Goal: Information Seeking & Learning: Learn about a topic

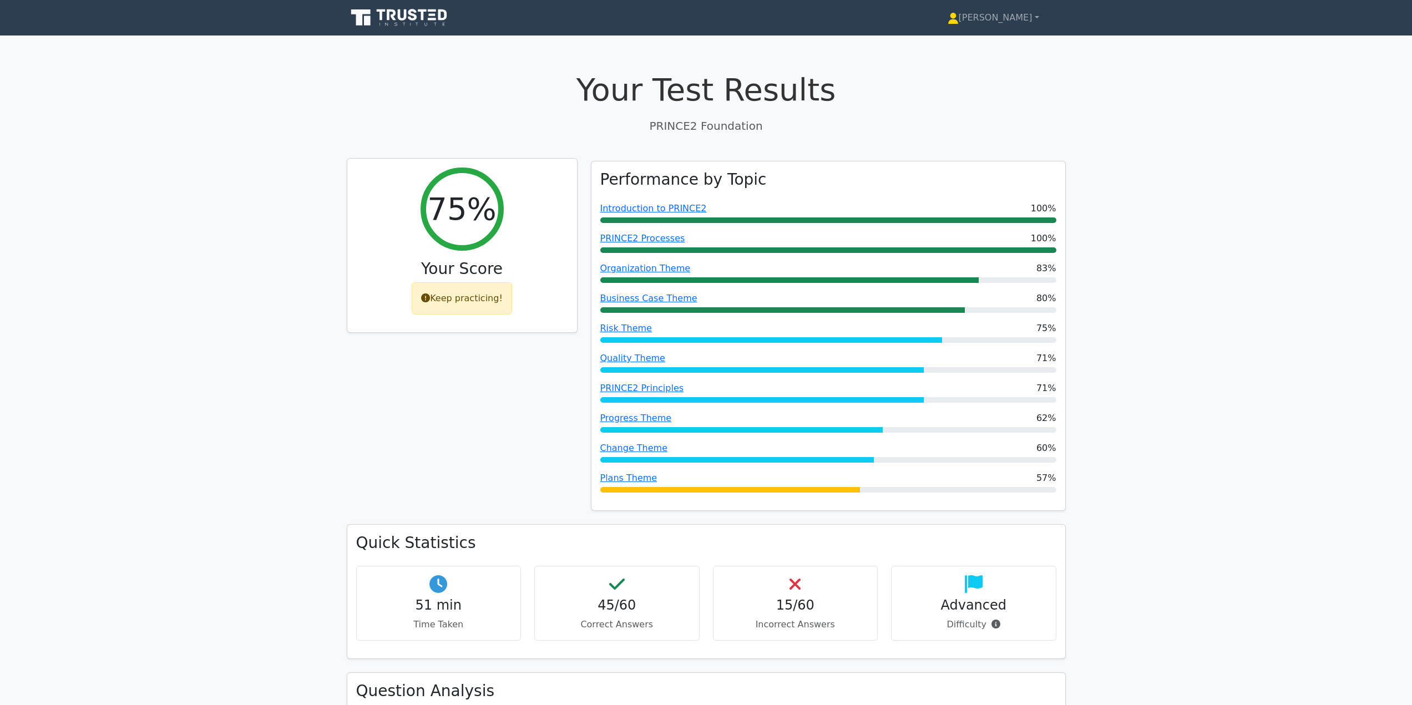
click at [462, 302] on div "Keep practicing!" at bounding box center [462, 298] width 100 height 32
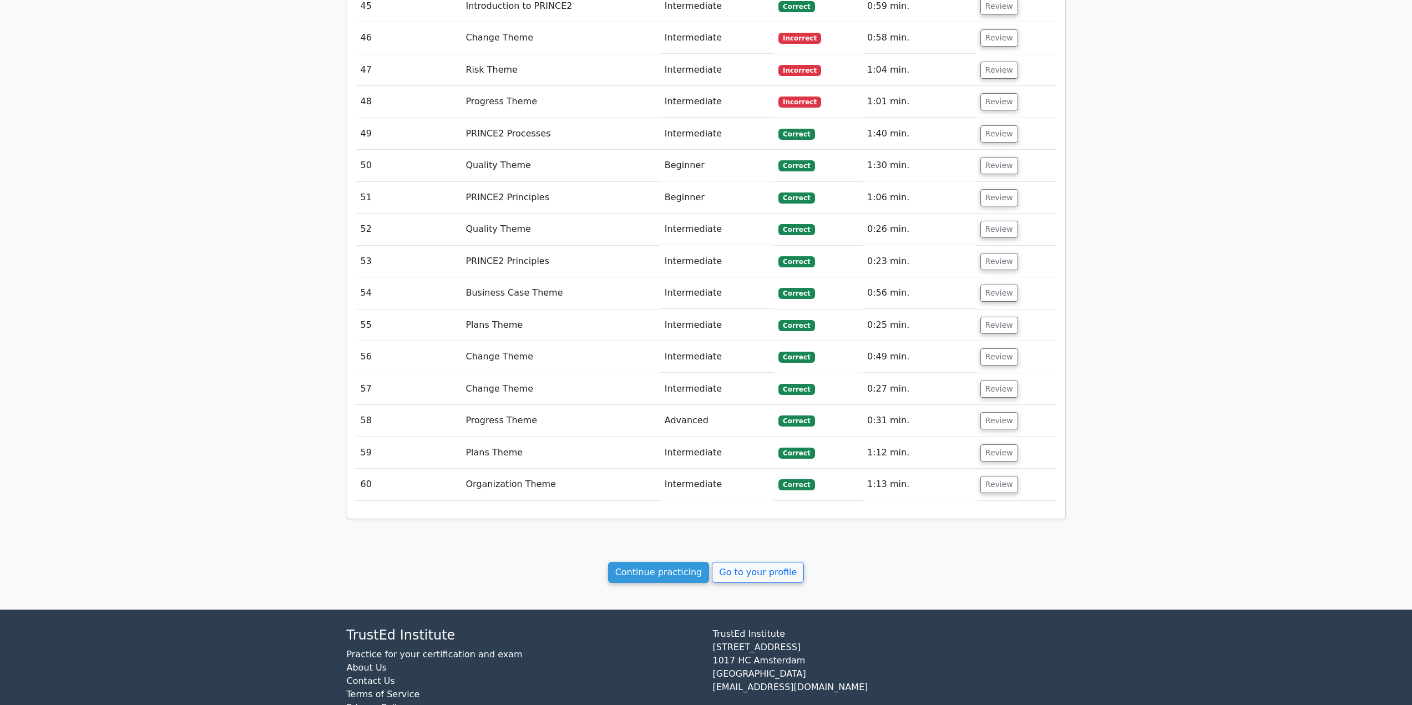
scroll to position [2708, 0]
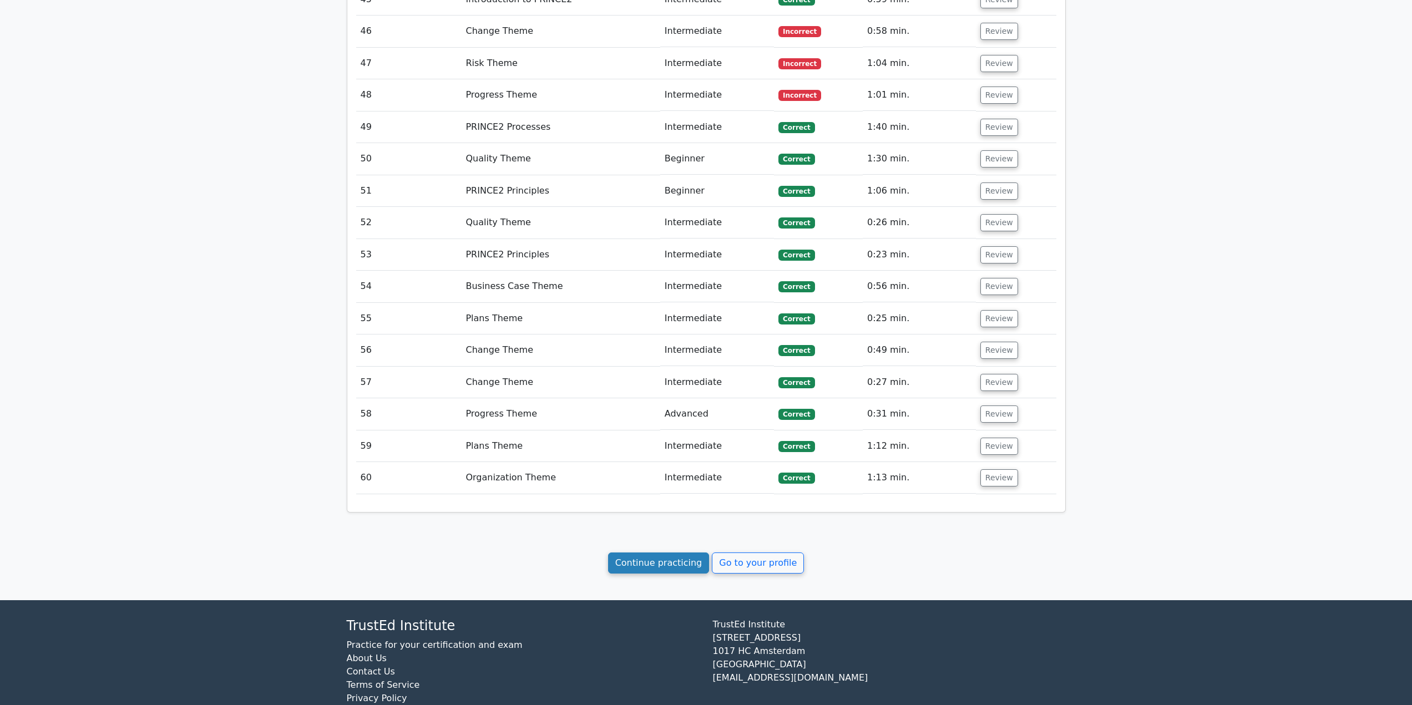
click at [670, 552] on link "Continue practicing" at bounding box center [659, 562] width 102 height 21
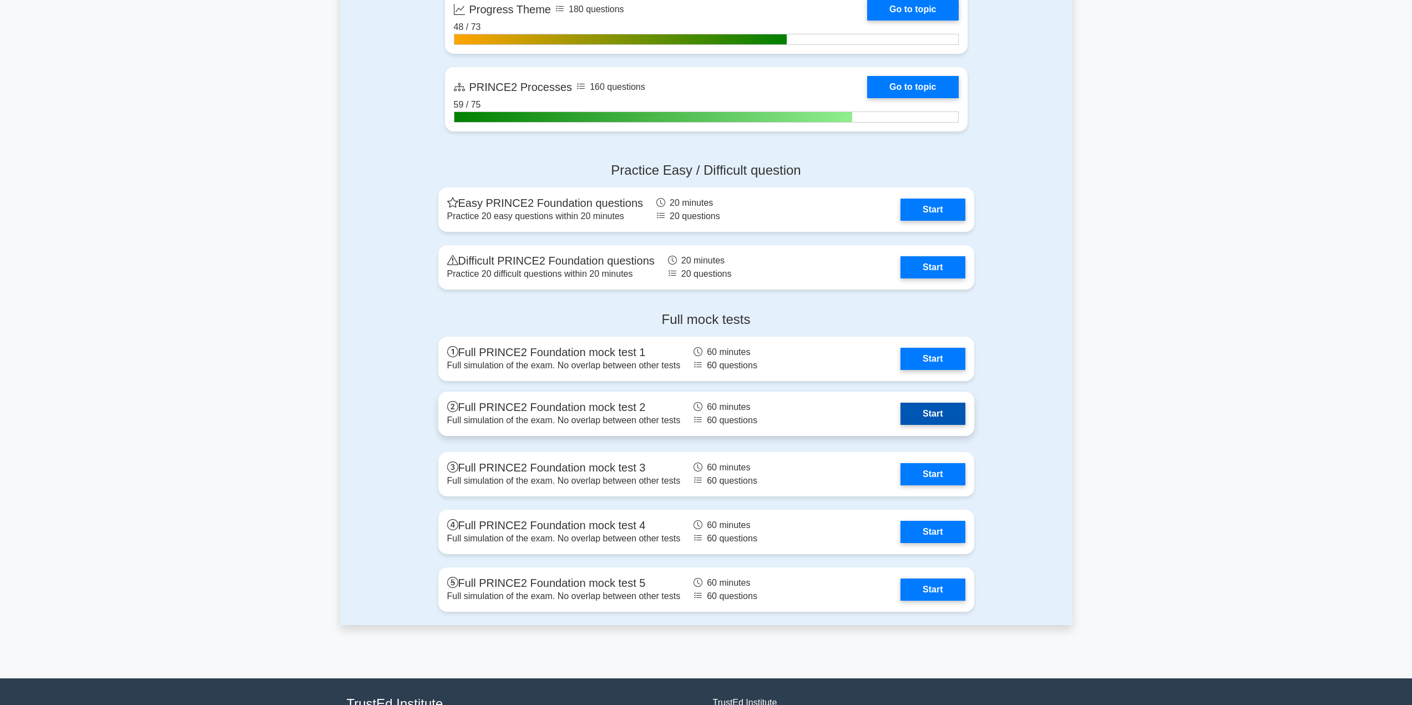
scroll to position [1267, 0]
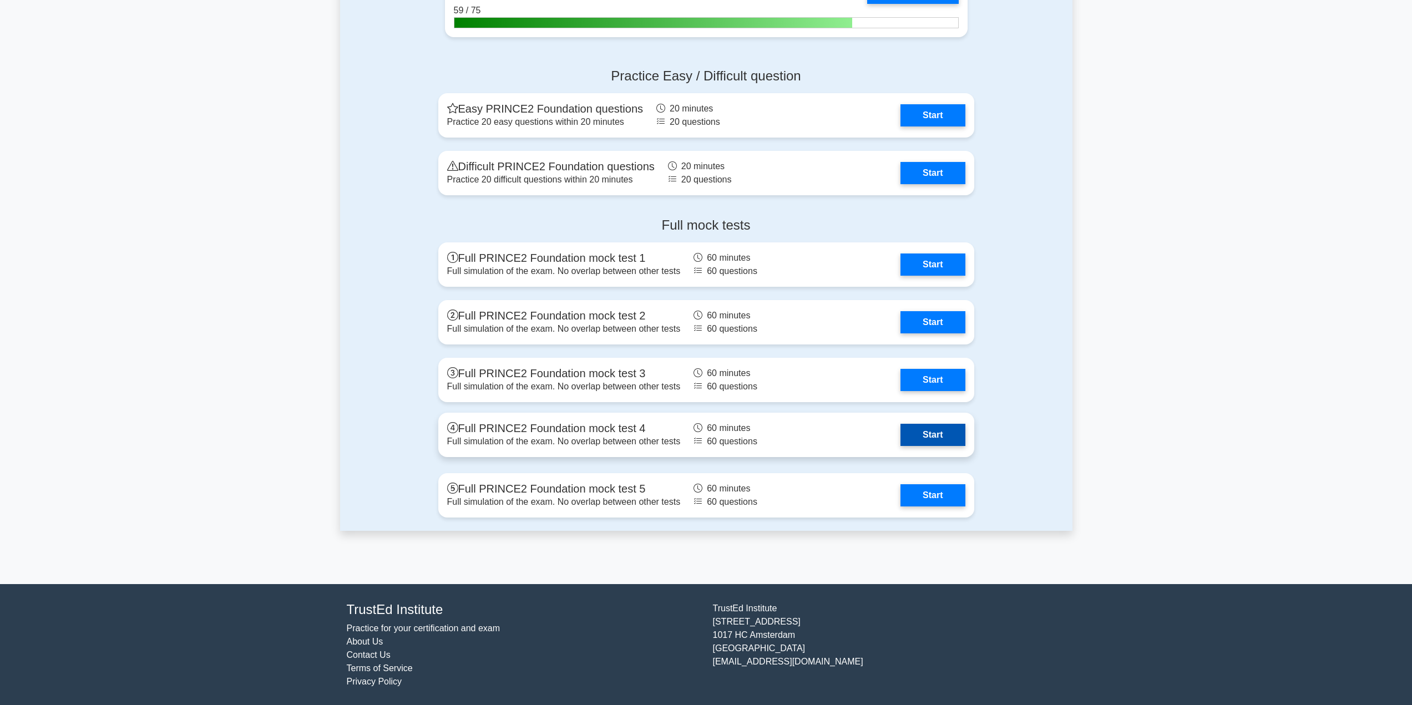
click at [935, 436] on link "Start" at bounding box center [932, 435] width 64 height 22
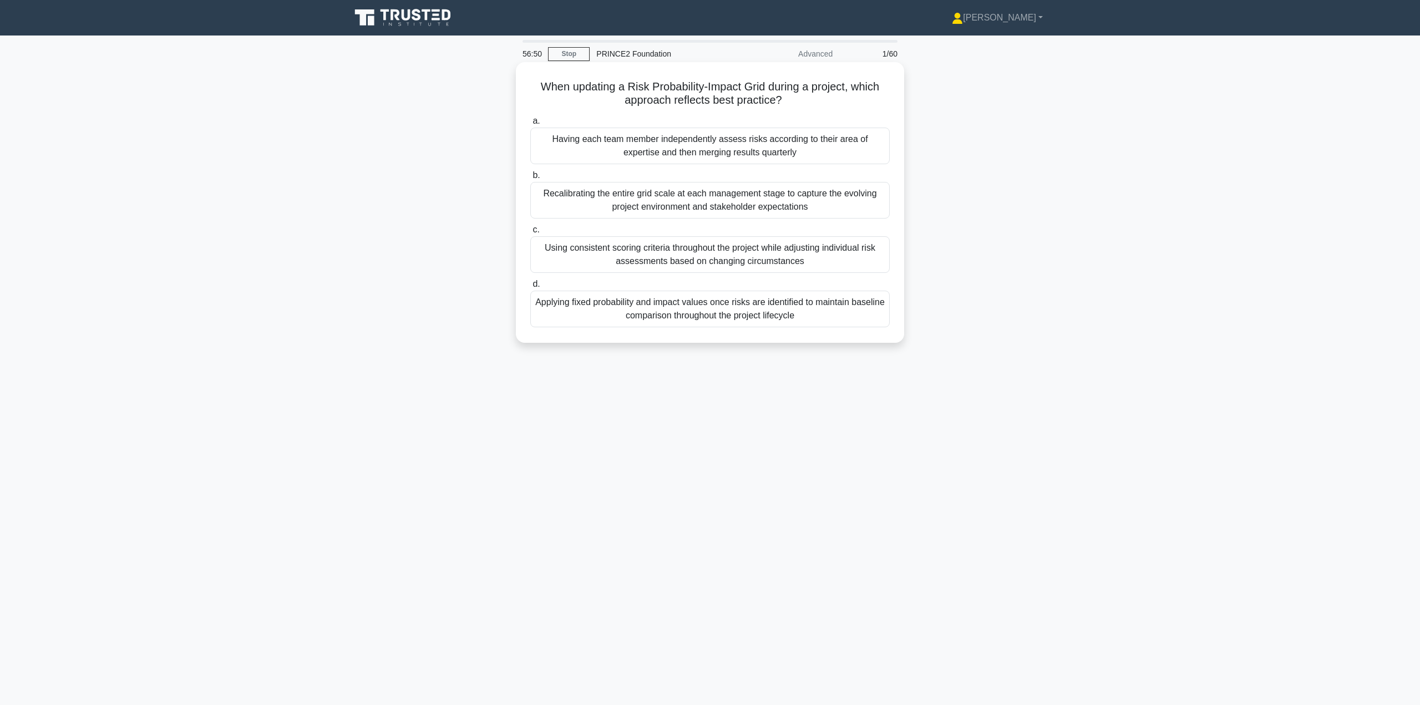
click at [698, 253] on div "Using consistent scoring criteria throughout the project while adjusting indivi…" at bounding box center [709, 254] width 359 height 37
click at [530, 234] on input "c. Using consistent scoring criteria throughout the project while adjusting ind…" at bounding box center [530, 229] width 0 height 7
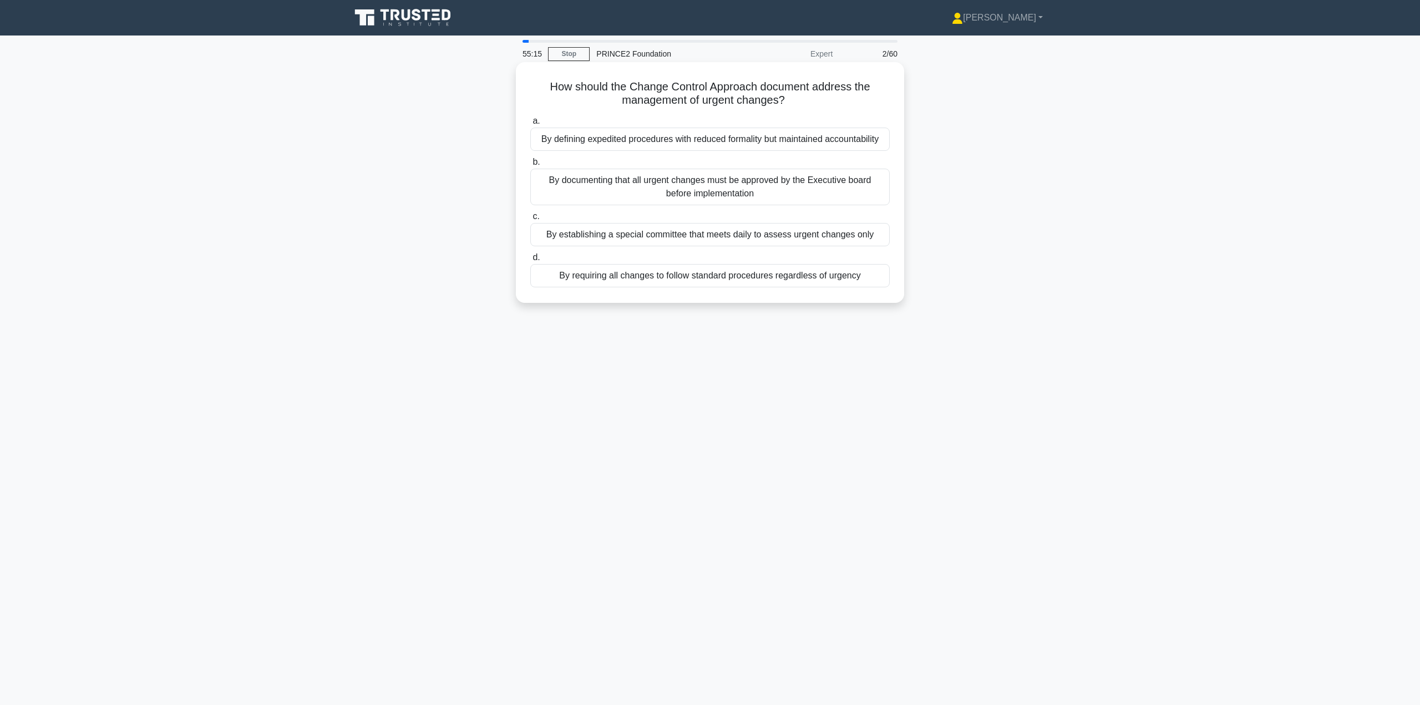
click at [695, 145] on div "By defining expedited procedures with reduced formality but maintained accounta…" at bounding box center [709, 139] width 359 height 23
click at [530, 125] on input "a. By defining expedited procedures with reduced formality but maintained accou…" at bounding box center [530, 121] width 0 height 7
click at [716, 141] on div "To establish criteria for determining if benefits should be modified during the…" at bounding box center [709, 139] width 359 height 23
click at [530, 125] on input "a. To establish criteria for determining if benefits should be modified during …" at bounding box center [530, 121] width 0 height 7
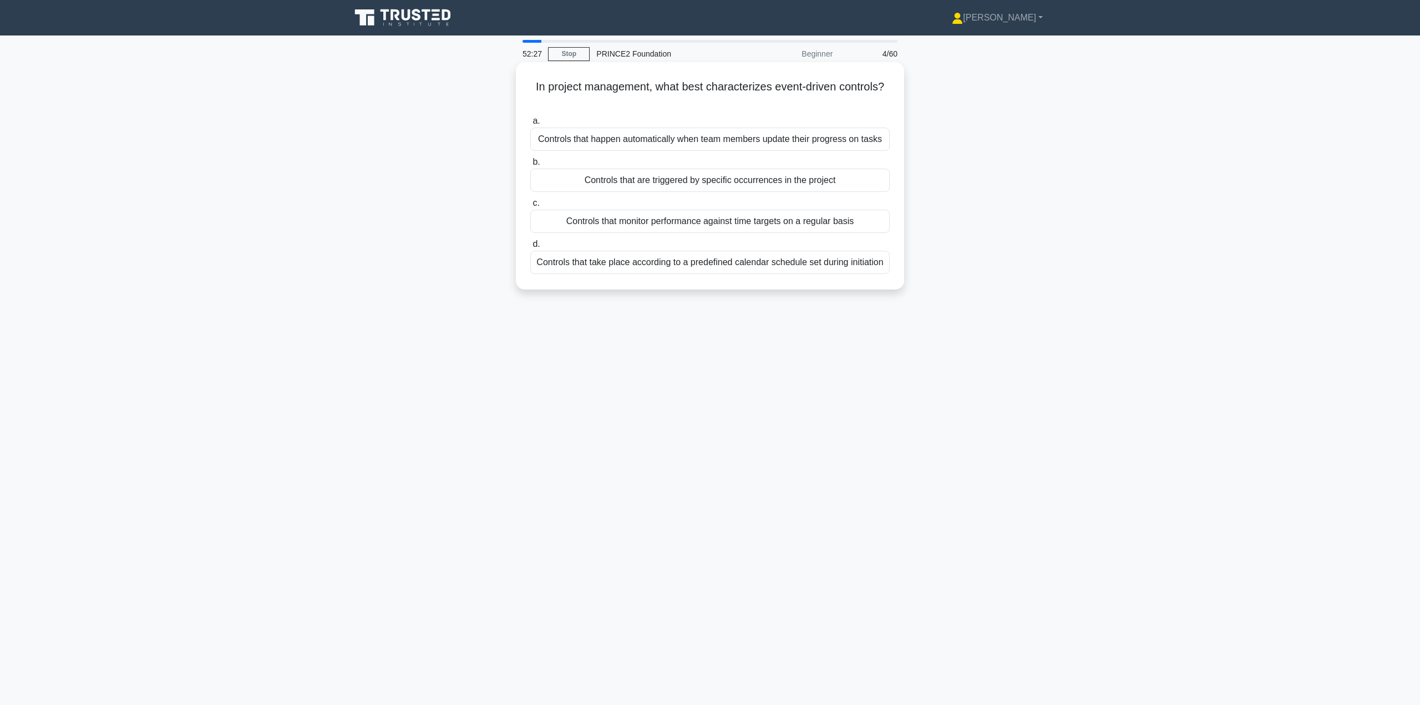
click at [710, 181] on div "Controls that are triggered by specific occurrences in the project" at bounding box center [709, 180] width 359 height 23
click at [530, 166] on input "b. Controls that are triggered by specific occurrences in the project" at bounding box center [530, 162] width 0 height 7
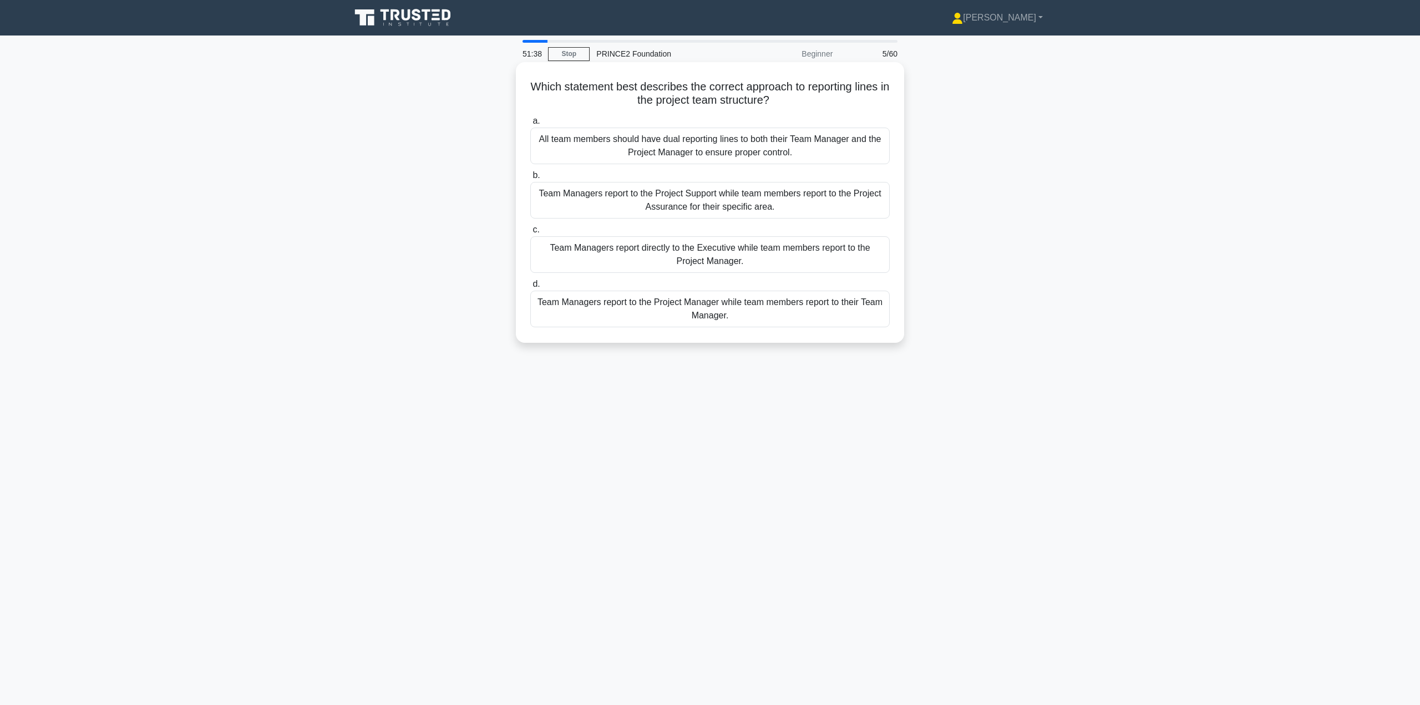
click at [741, 312] on div "Team Managers report to the Project Manager while team members report to their …" at bounding box center [709, 309] width 359 height 37
click at [530, 288] on input "d. Team Managers report to the Project Manager while team members report to the…" at bounding box center [530, 284] width 0 height 7
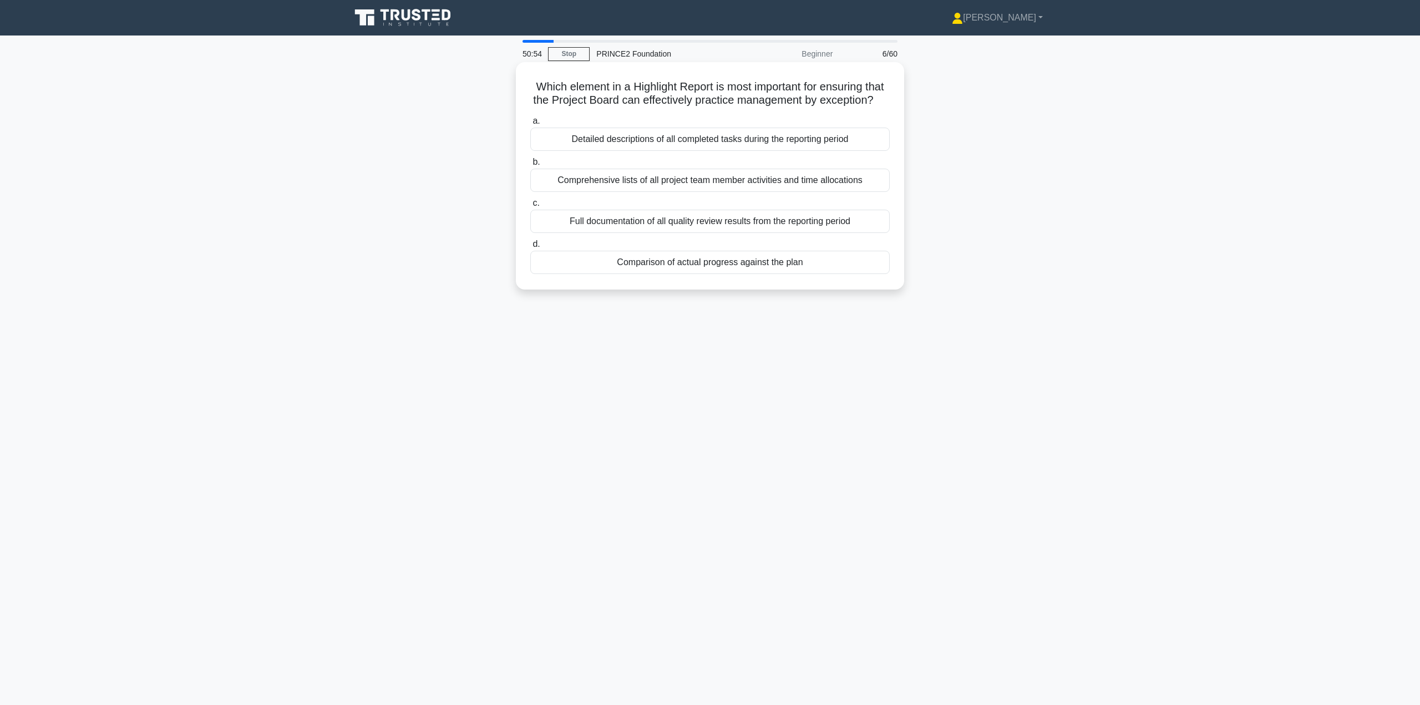
click at [714, 274] on div "Comparison of actual progress against the plan" at bounding box center [709, 262] width 359 height 23
click at [530, 248] on input "d. Comparison of actual progress against the plan" at bounding box center [530, 244] width 0 height 7
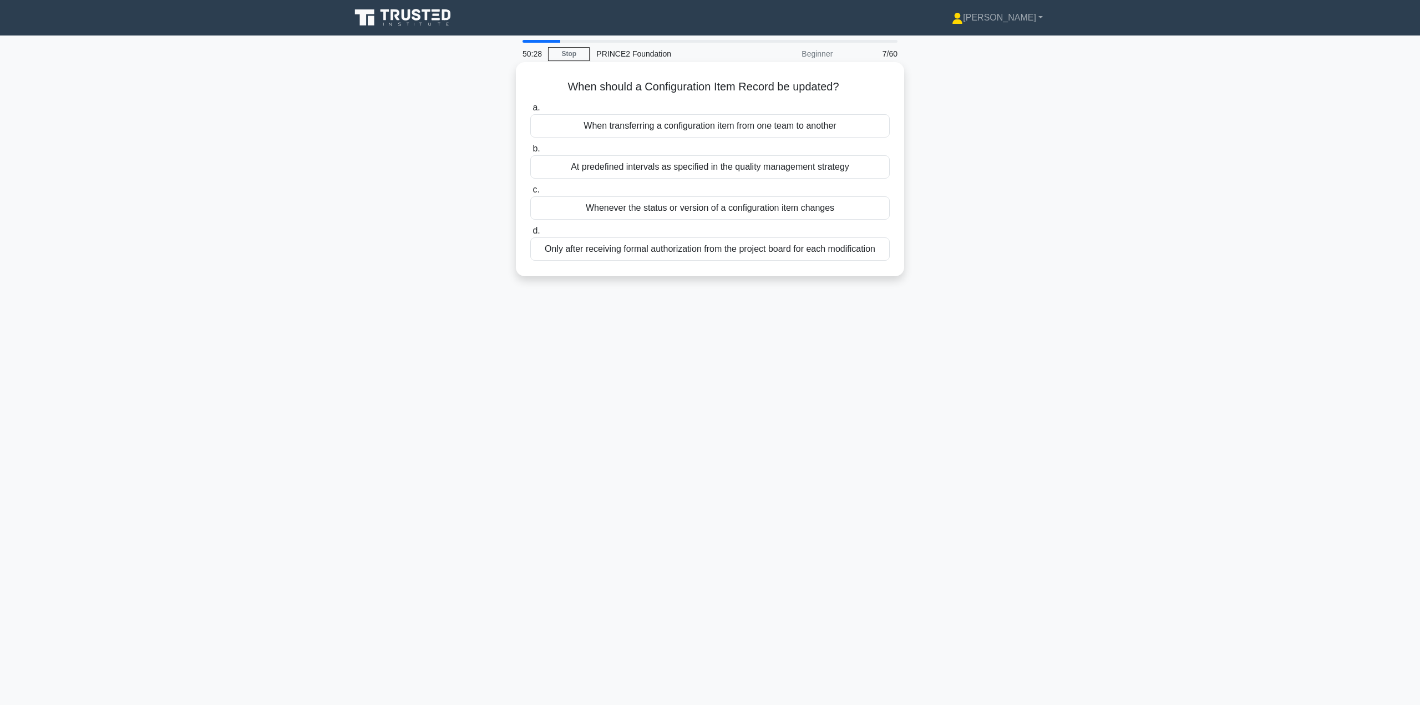
click at [709, 210] on div "Whenever the status or version of a configuration item changes" at bounding box center [709, 207] width 359 height 23
click at [530, 194] on input "c. Whenever the status or version of a configuration item changes" at bounding box center [530, 189] width 0 height 7
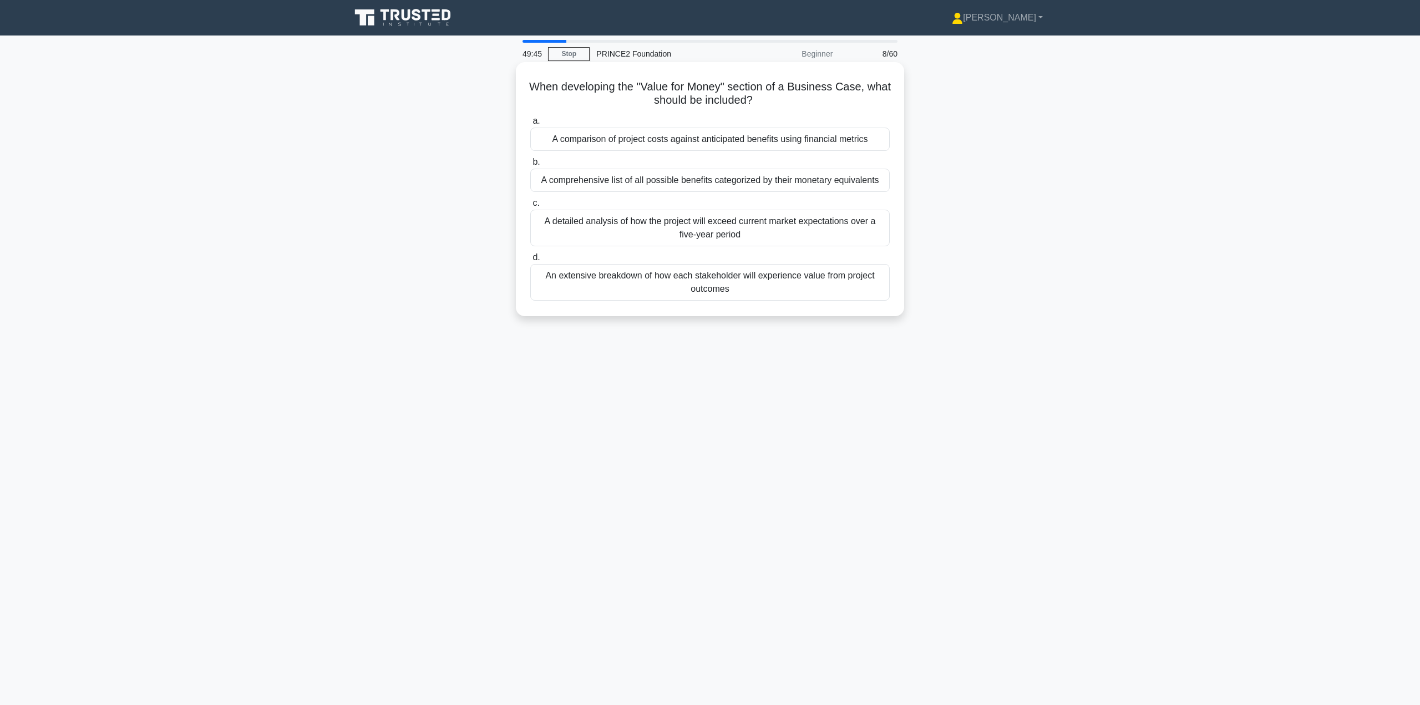
click at [704, 143] on div "A comparison of project costs against anticipated benefits using financial metr…" at bounding box center [709, 139] width 359 height 23
click at [530, 125] on input "a. A comparison of project costs against anticipated benefits using financial m…" at bounding box center [530, 121] width 0 height 7
click at [709, 278] on div "They help track different iterations of a product throughout its development" at bounding box center [709, 275] width 359 height 23
click at [530, 261] on input "d. They help track different iterations of a product throughout its development" at bounding box center [530, 257] width 0 height 7
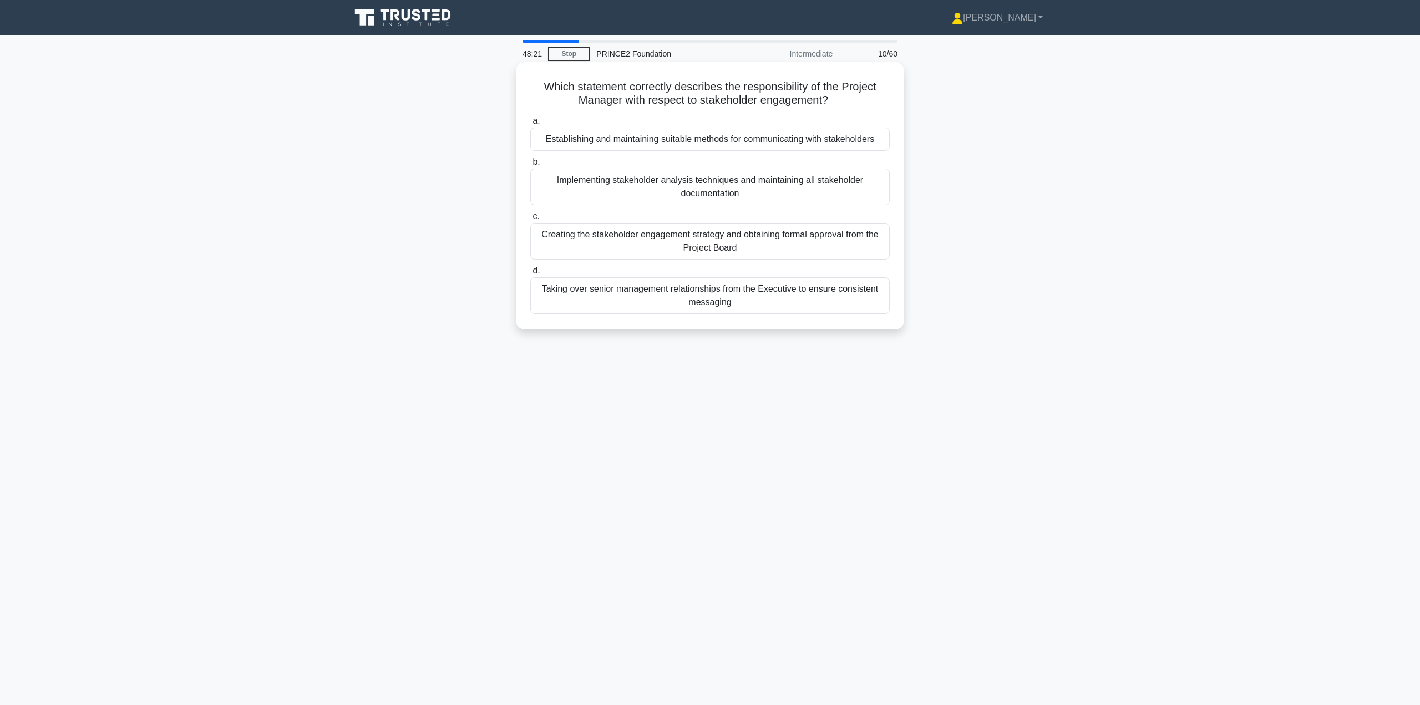
click at [731, 144] on div "Establishing and maintaining suitable methods for communicating with stakeholde…" at bounding box center [709, 139] width 359 height 23
click at [530, 125] on input "a. Establishing and maintaining suitable methods for communicating with stakeho…" at bounding box center [530, 121] width 0 height 7
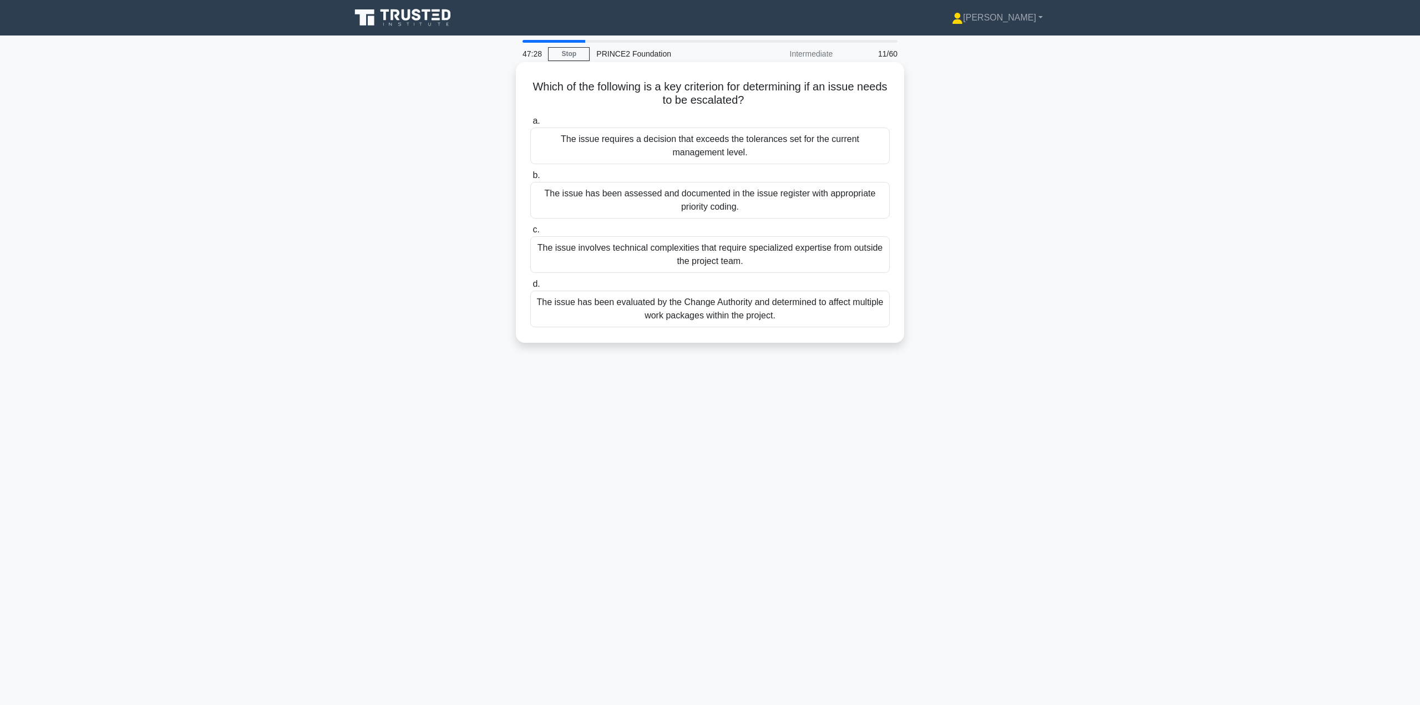
click at [731, 150] on div "The issue requires a decision that exceeds the tolerances set for the current m…" at bounding box center [709, 146] width 359 height 37
click at [530, 125] on input "a. The issue requires a decision that exceeds the tolerances set for the curren…" at bounding box center [530, 121] width 0 height 7
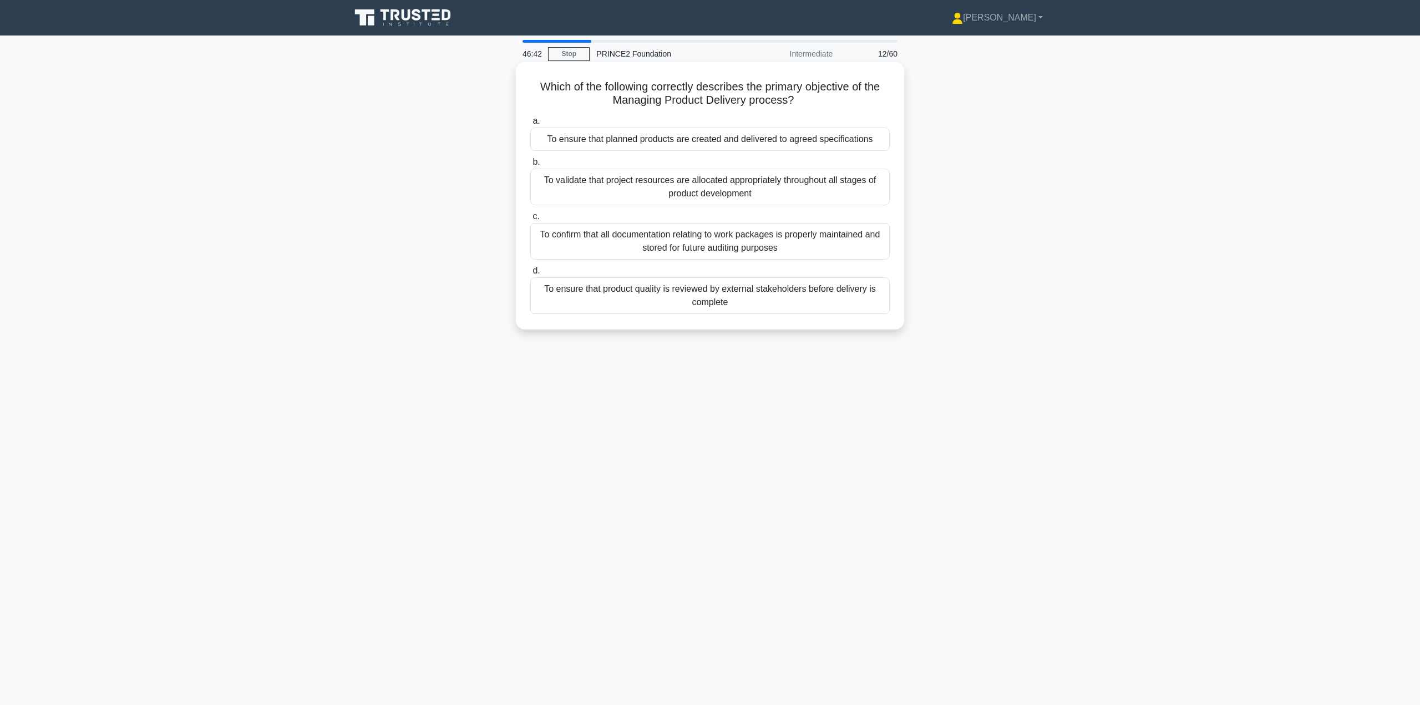
click at [689, 142] on div "To ensure that planned products are created and delivered to agreed specificati…" at bounding box center [709, 139] width 359 height 23
click at [530, 125] on input "a. To ensure that planned products are created and delivered to agreed specific…" at bounding box center [530, 121] width 0 height 7
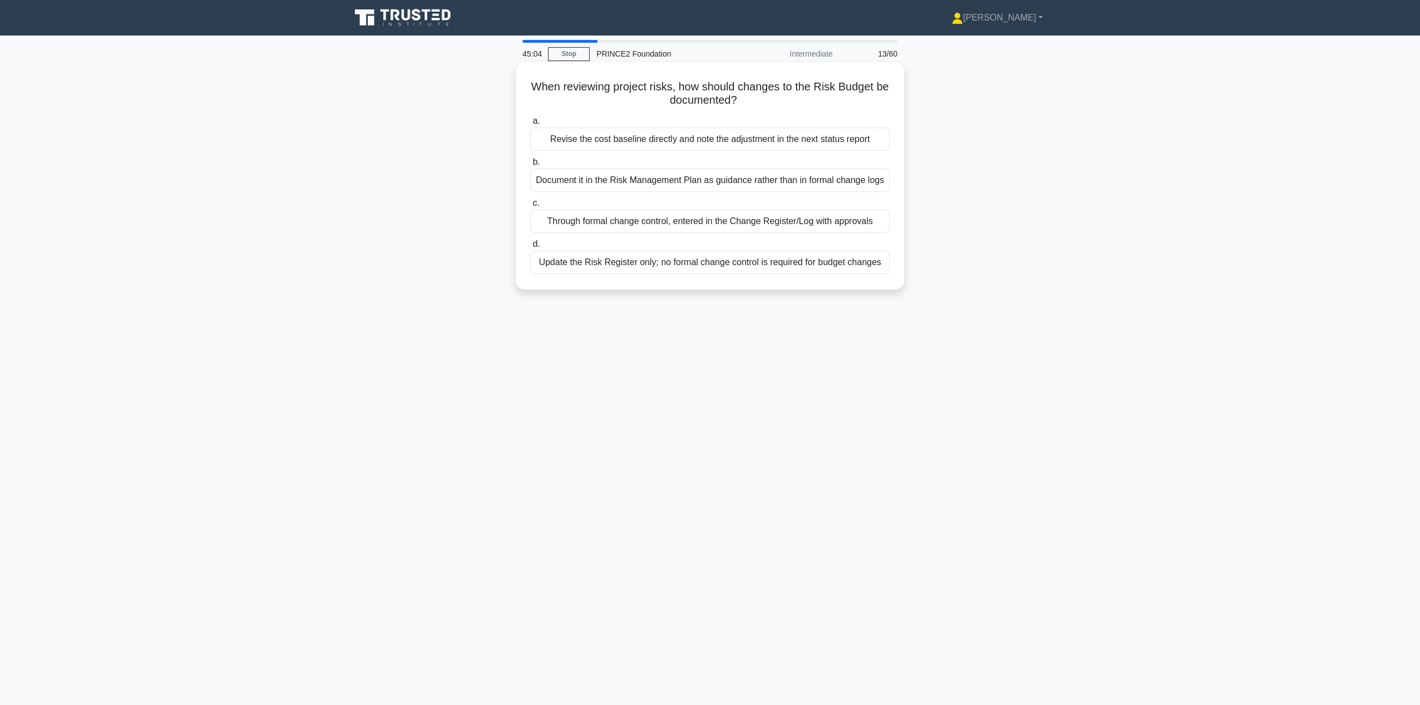
click at [708, 224] on div "Through formal change control, entered in the Change Register/Log with approvals" at bounding box center [709, 221] width 359 height 23
click at [530, 207] on input "c. Through formal change control, entered in the Change Register/Log with appro…" at bounding box center [530, 203] width 0 height 7
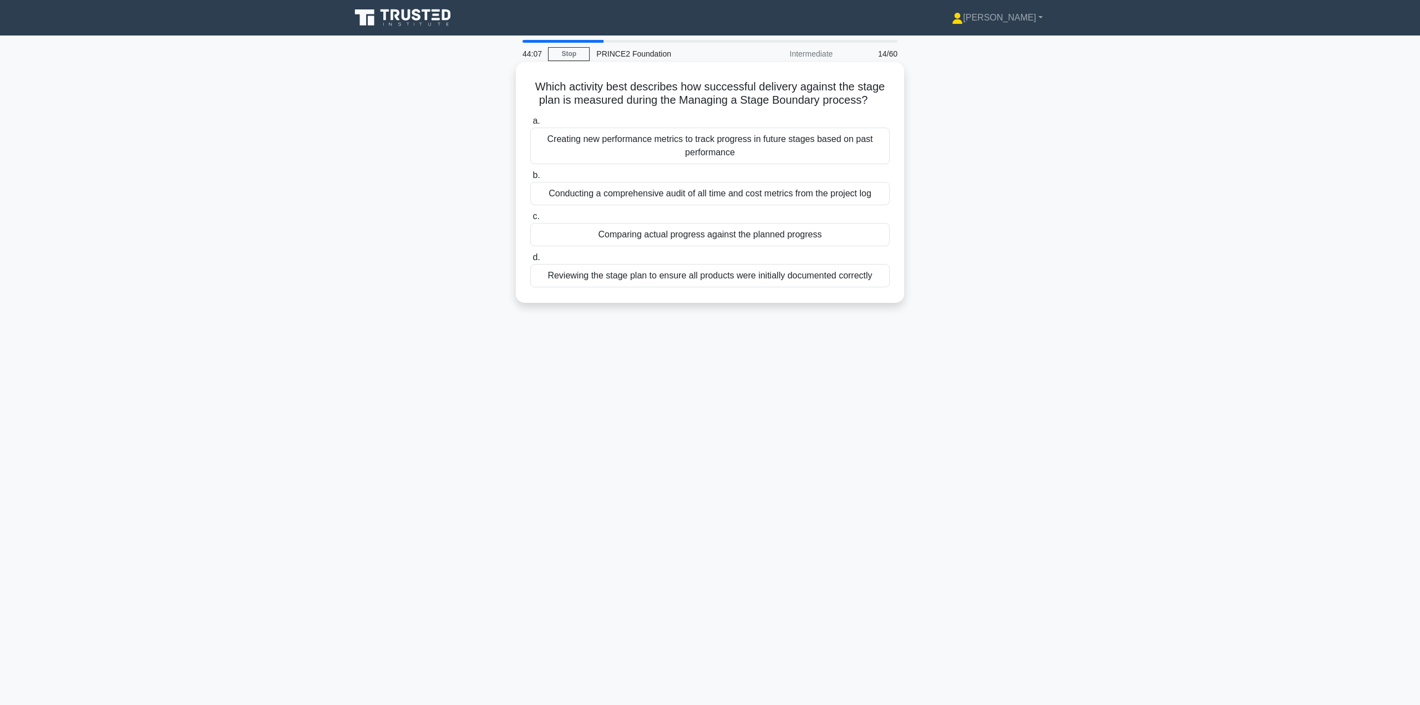
click at [708, 237] on div "Comparing actual progress against the planned progress" at bounding box center [709, 234] width 359 height 23
click at [530, 220] on input "c. Comparing actual progress against the planned progress" at bounding box center [530, 216] width 0 height 7
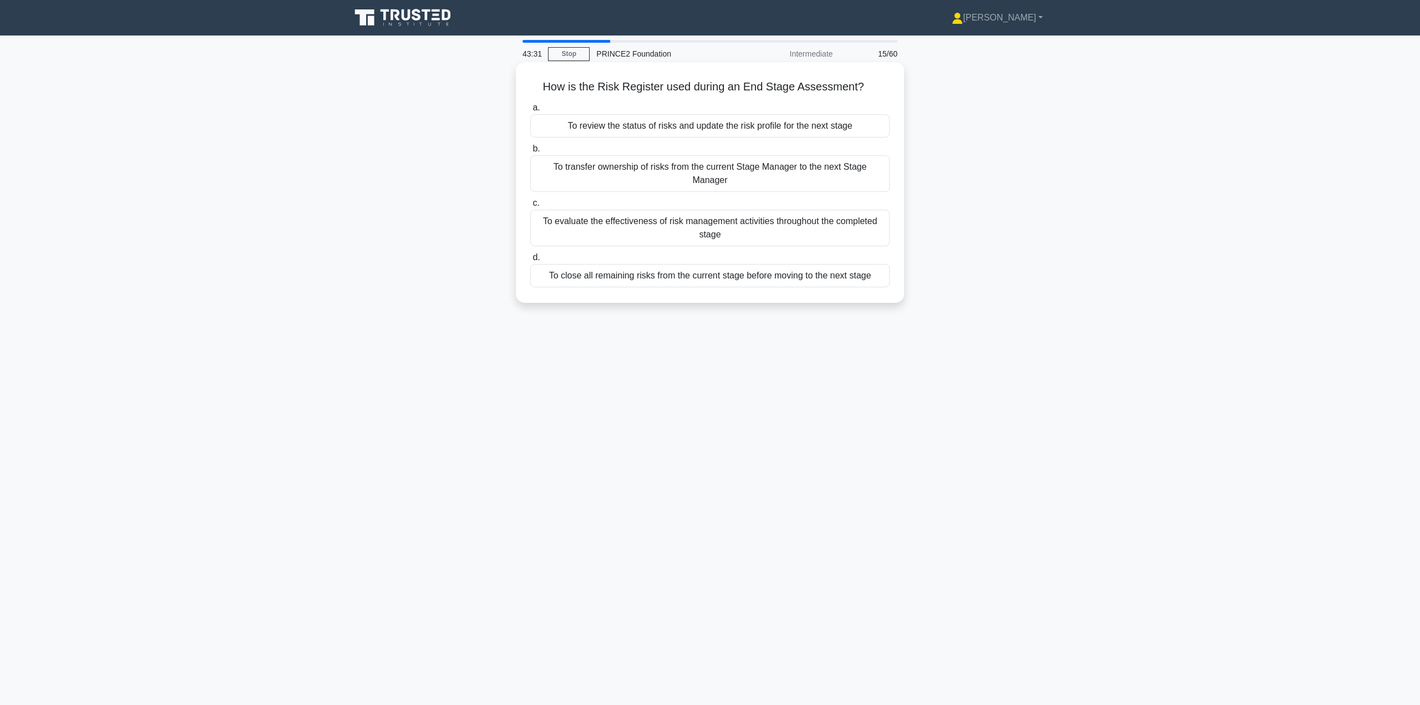
click at [704, 128] on div "To review the status of risks and update the risk profile for the next stage" at bounding box center [709, 125] width 359 height 23
click at [530, 111] on input "a. To review the status of risks and update the risk profile for the next stage" at bounding box center [530, 107] width 0 height 7
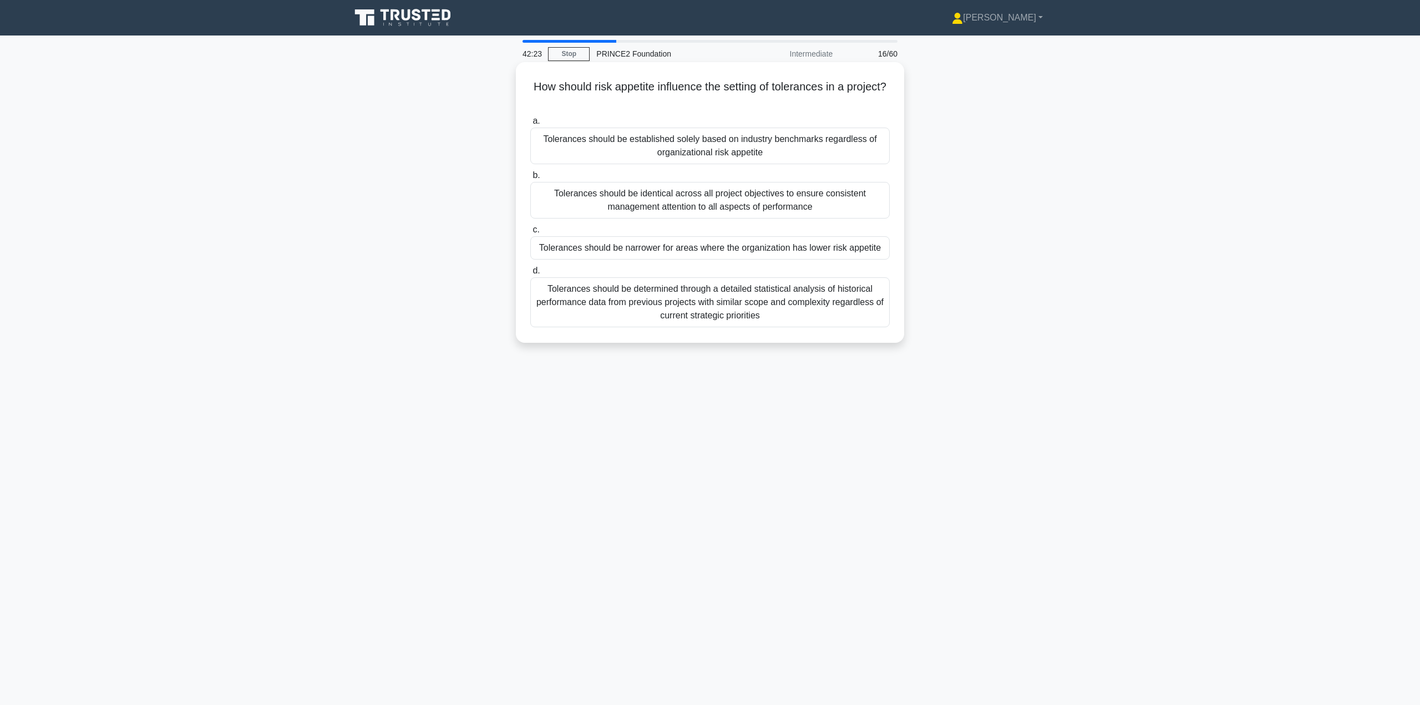
click at [734, 200] on div "Tolerances should be identical across all project objectives to ensure consiste…" at bounding box center [709, 200] width 359 height 37
click at [530, 179] on input "b. Tolerances should be identical across all project objectives to ensure consi…" at bounding box center [530, 175] width 0 height 7
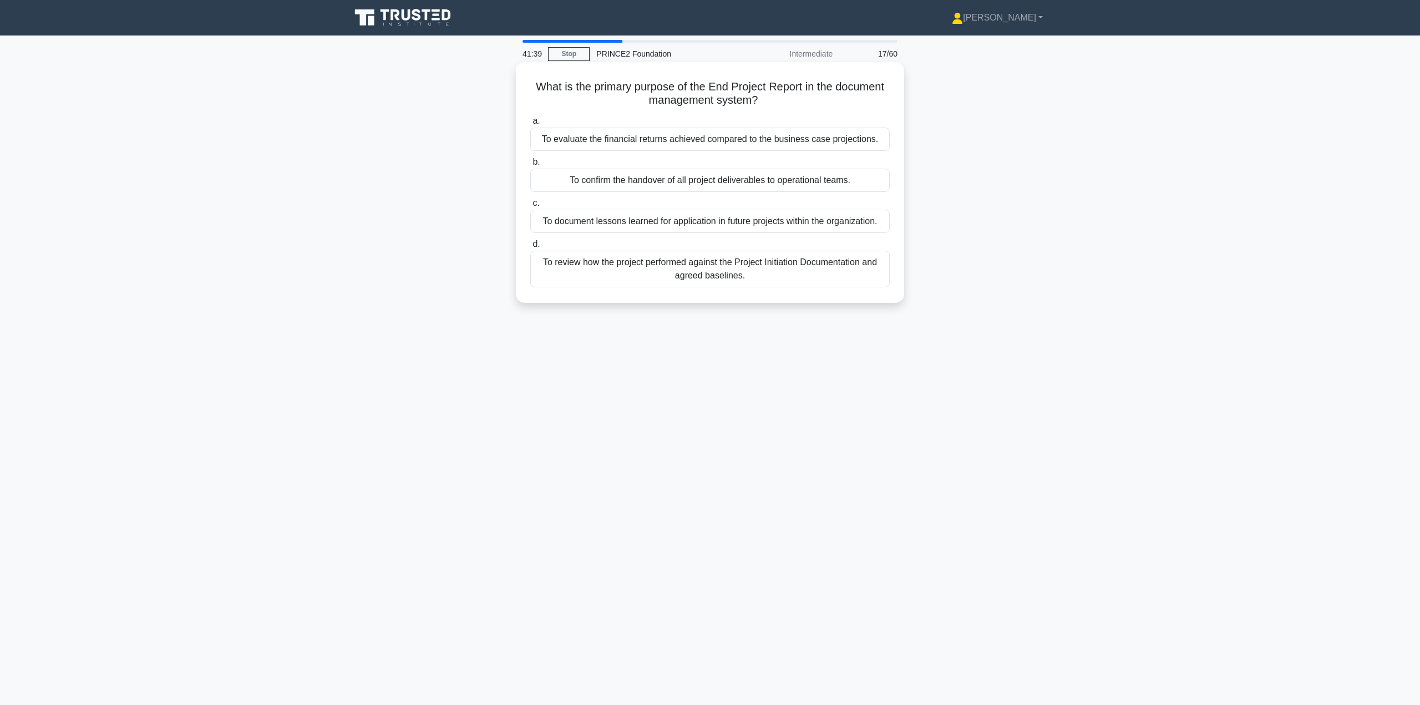
click at [712, 273] on div "To review how the project performed against the Project Initiation Documentatio…" at bounding box center [709, 269] width 359 height 37
click at [530, 248] on input "d. To review how the project performed against the Project Initiation Documenta…" at bounding box center [530, 244] width 0 height 7
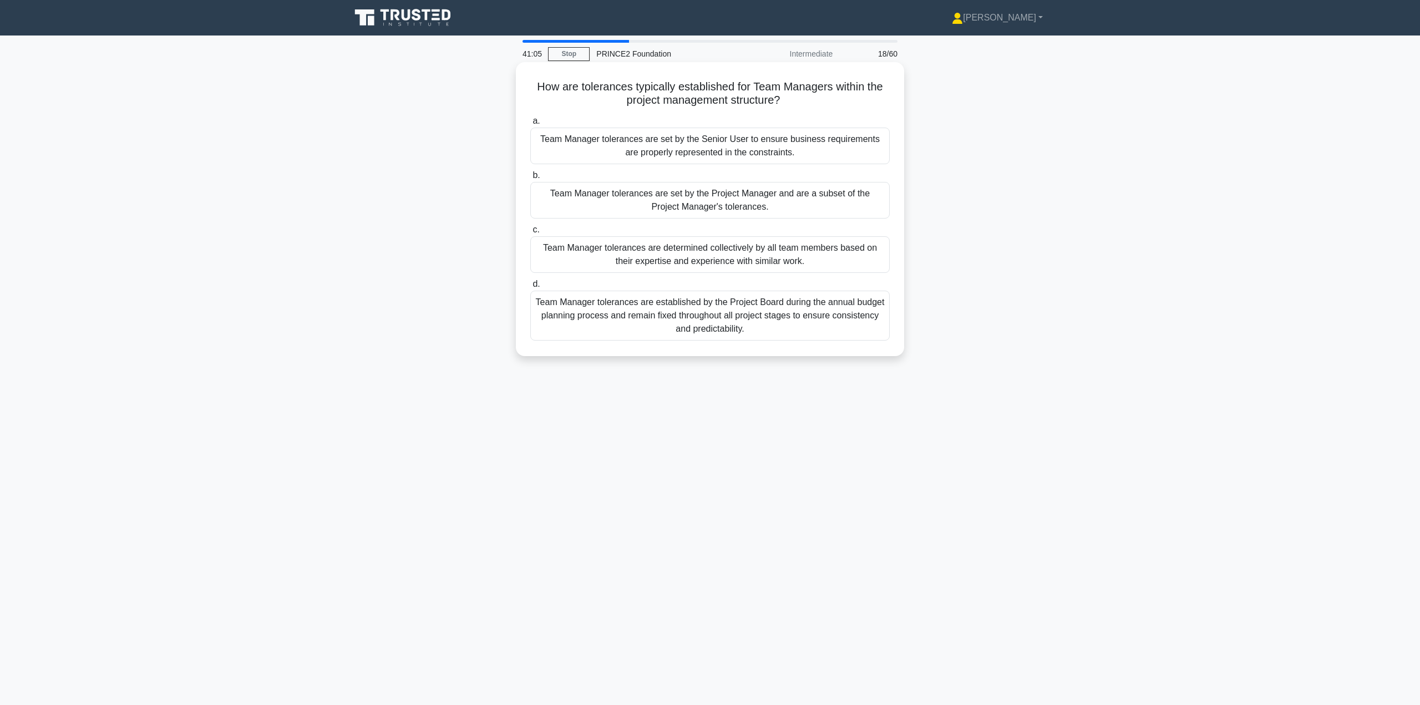
click at [782, 203] on div "Team Manager tolerances are set by the Project Manager and are a subset of the …" at bounding box center [709, 200] width 359 height 37
click at [530, 179] on input "b. Team Manager tolerances are set by the Project Manager and are a subset of t…" at bounding box center [530, 175] width 0 height 7
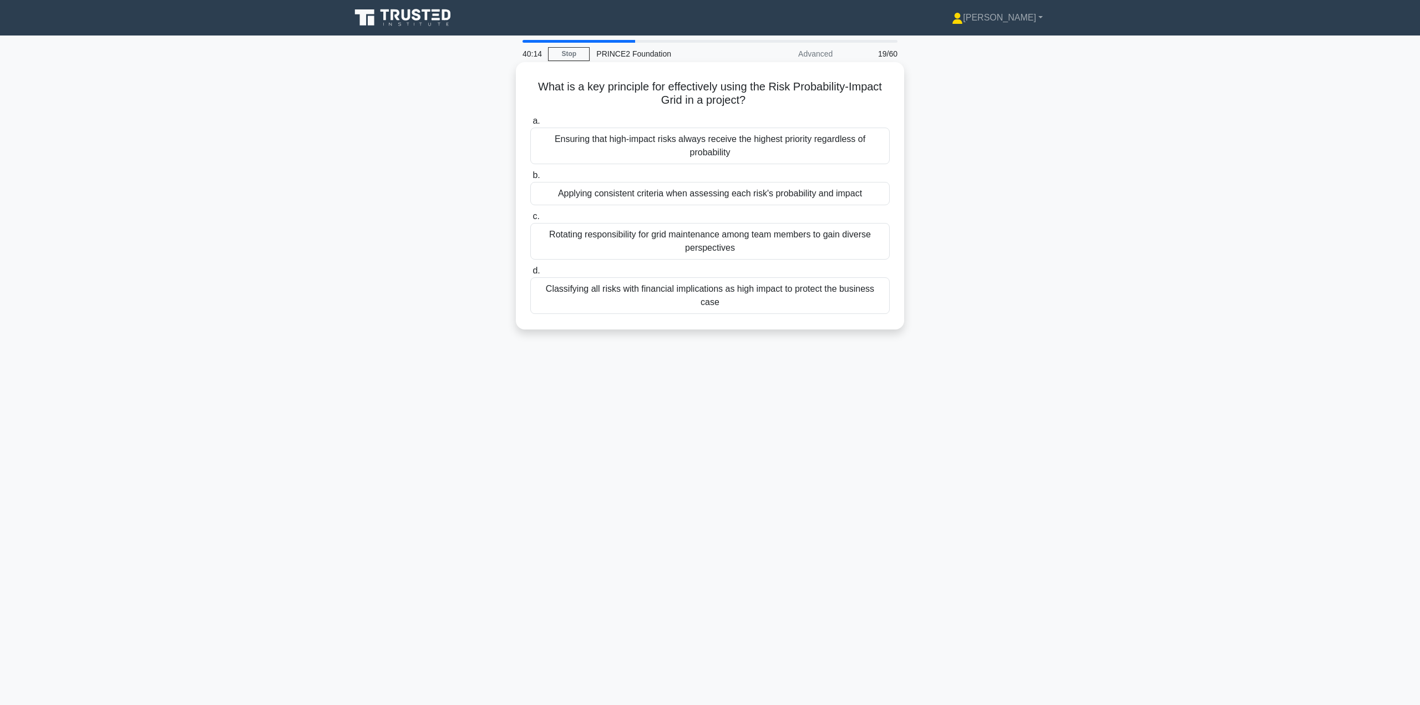
click at [712, 195] on div "Applying consistent criteria when assessing each risk's probability and impact" at bounding box center [709, 193] width 359 height 23
click at [530, 179] on input "b. Applying consistent criteria when assessing each risk's probability and impa…" at bounding box center [530, 175] width 0 height 7
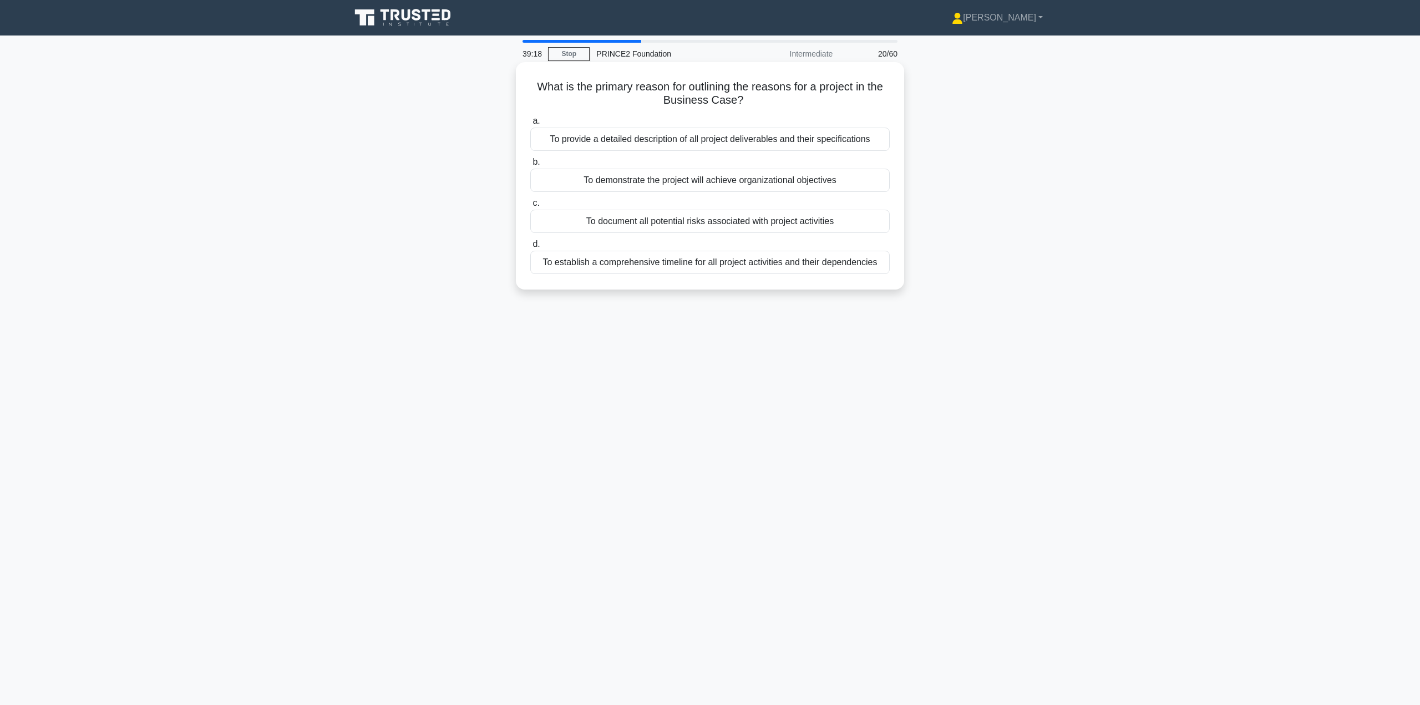
click at [709, 183] on div "To demonstrate the project will achieve organizational objectives" at bounding box center [709, 180] width 359 height 23
click at [530, 166] on input "b. To demonstrate the project will achieve organizational objectives" at bounding box center [530, 162] width 0 height 7
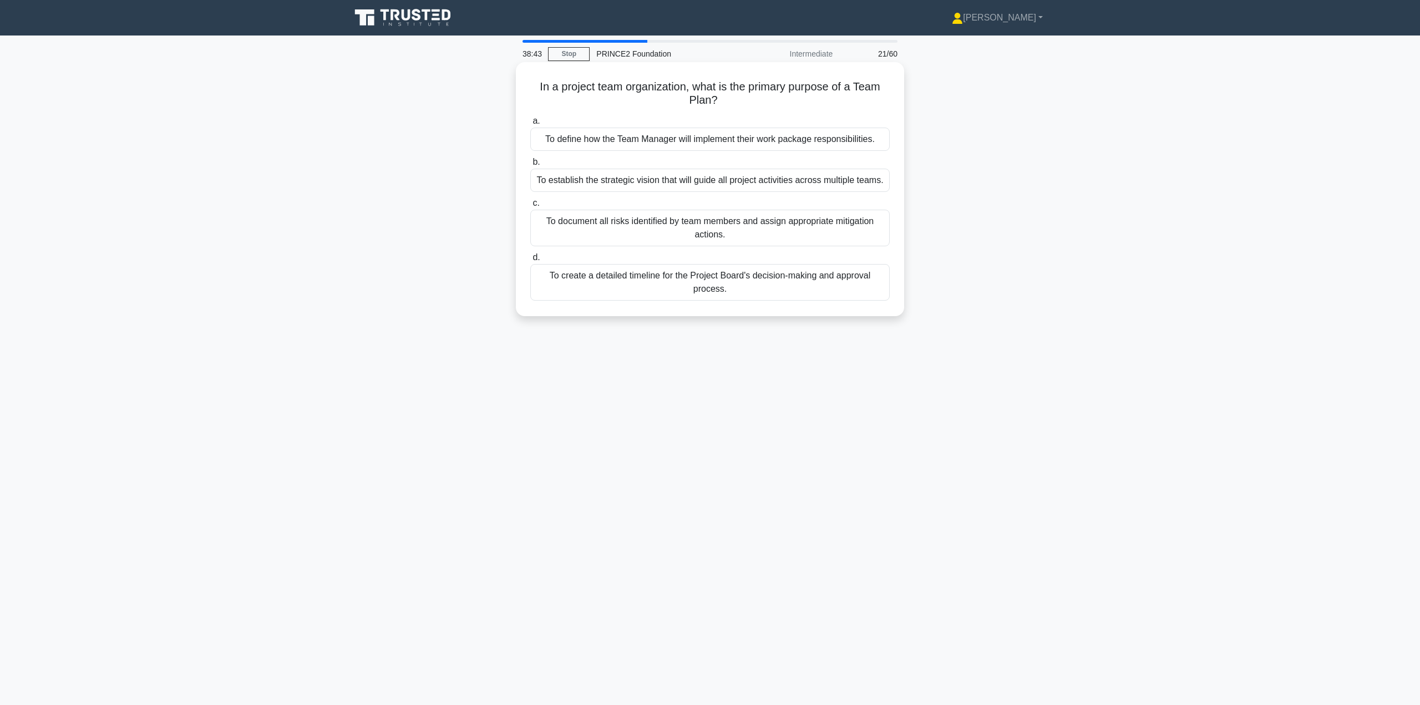
click at [710, 143] on div "To define how the Team Manager will implement their work package responsibiliti…" at bounding box center [709, 139] width 359 height 23
click at [530, 125] on input "a. To define how the Team Manager will implement their work package responsibil…" at bounding box center [530, 121] width 0 height 7
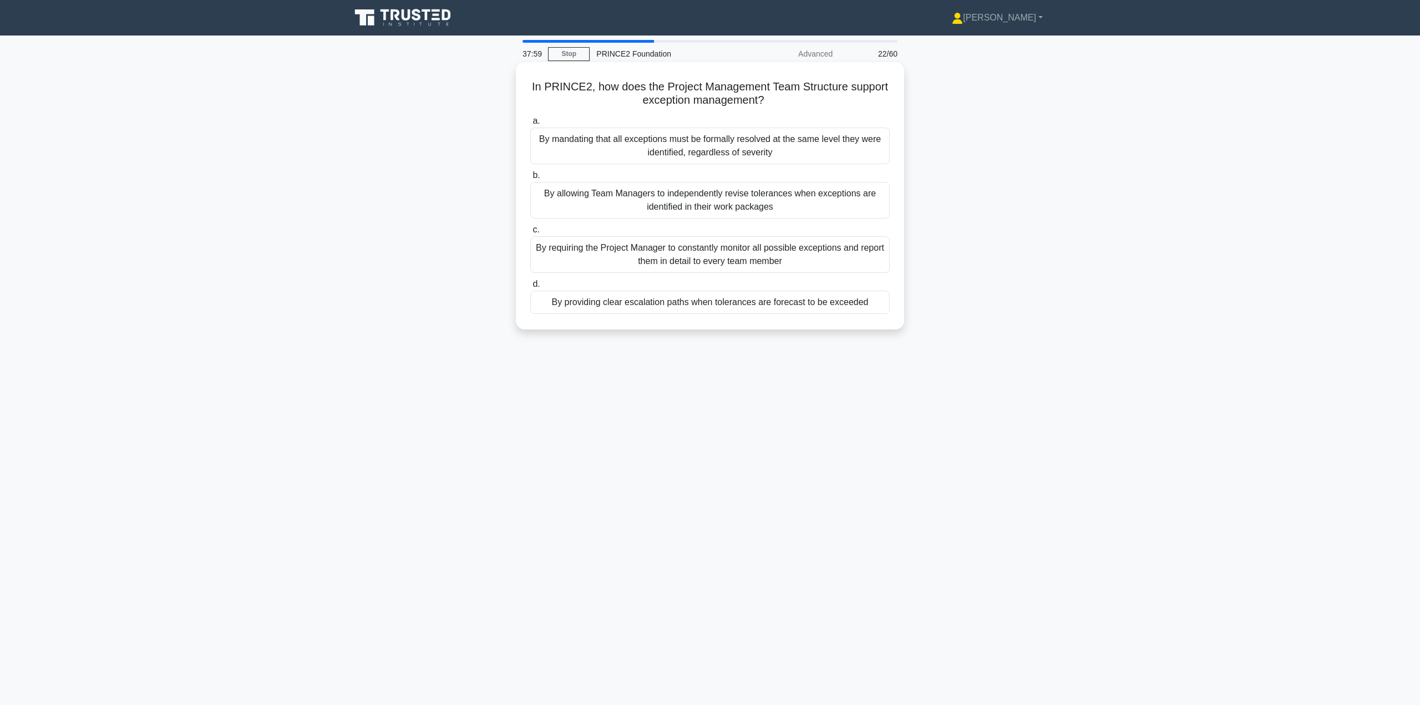
click at [716, 303] on div "By providing clear escalation paths when tolerances are forecast to be exceeded" at bounding box center [709, 302] width 359 height 23
click at [530, 288] on input "d. By providing clear escalation paths when tolerances are forecast to be excee…" at bounding box center [530, 284] width 0 height 7
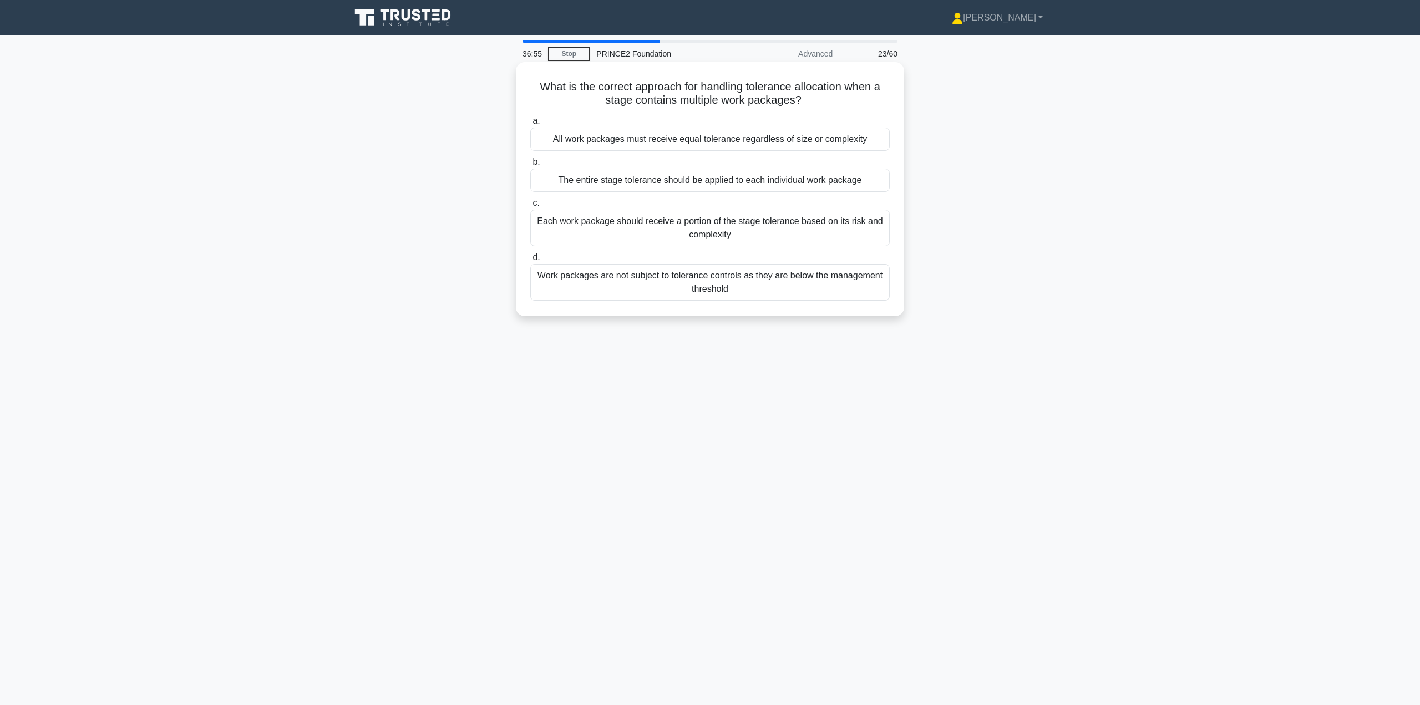
click at [741, 235] on div "Each work package should receive a portion of the stage tolerance based on its …" at bounding box center [709, 228] width 359 height 37
click at [530, 207] on input "c. Each work package should receive a portion of the stage tolerance based on i…" at bounding box center [530, 203] width 0 height 7
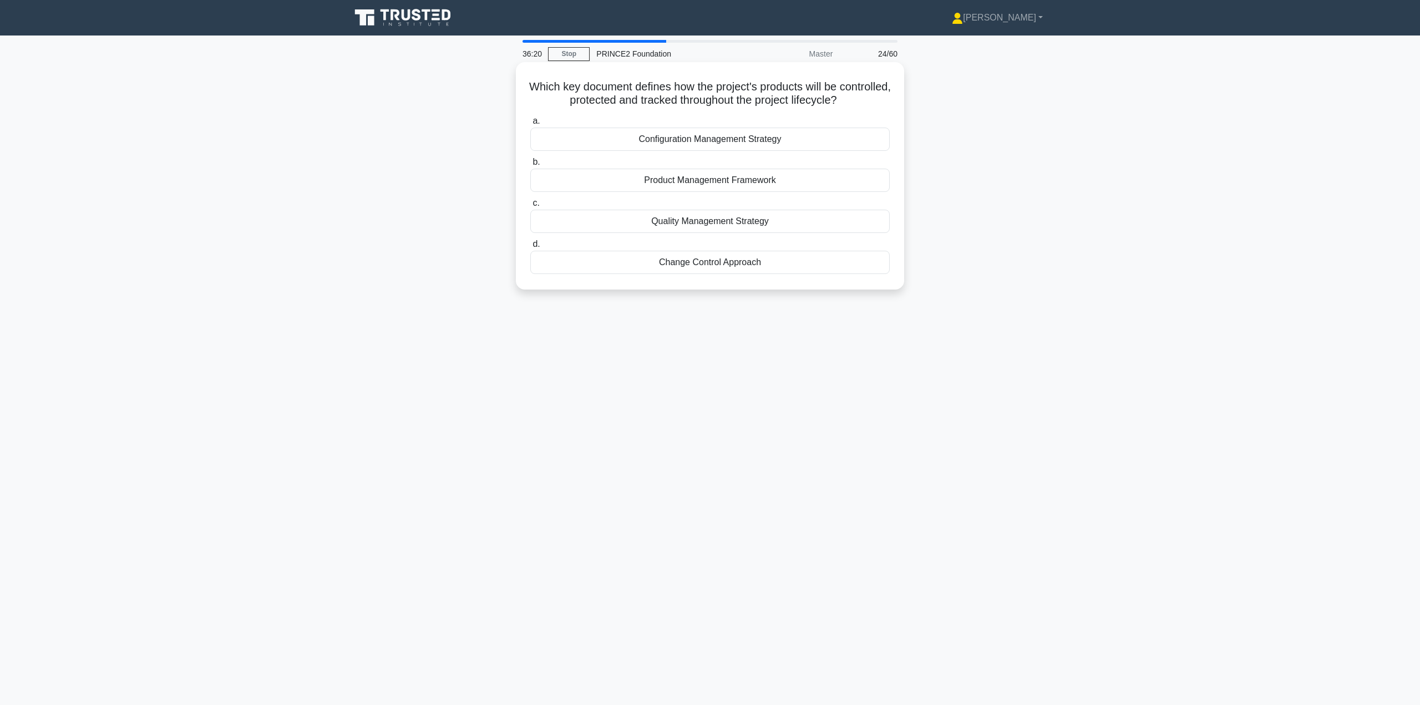
click at [703, 141] on div "Configuration Management Strategy" at bounding box center [709, 139] width 359 height 23
click at [530, 125] on input "a. Configuration Management Strategy" at bounding box center [530, 121] width 0 height 7
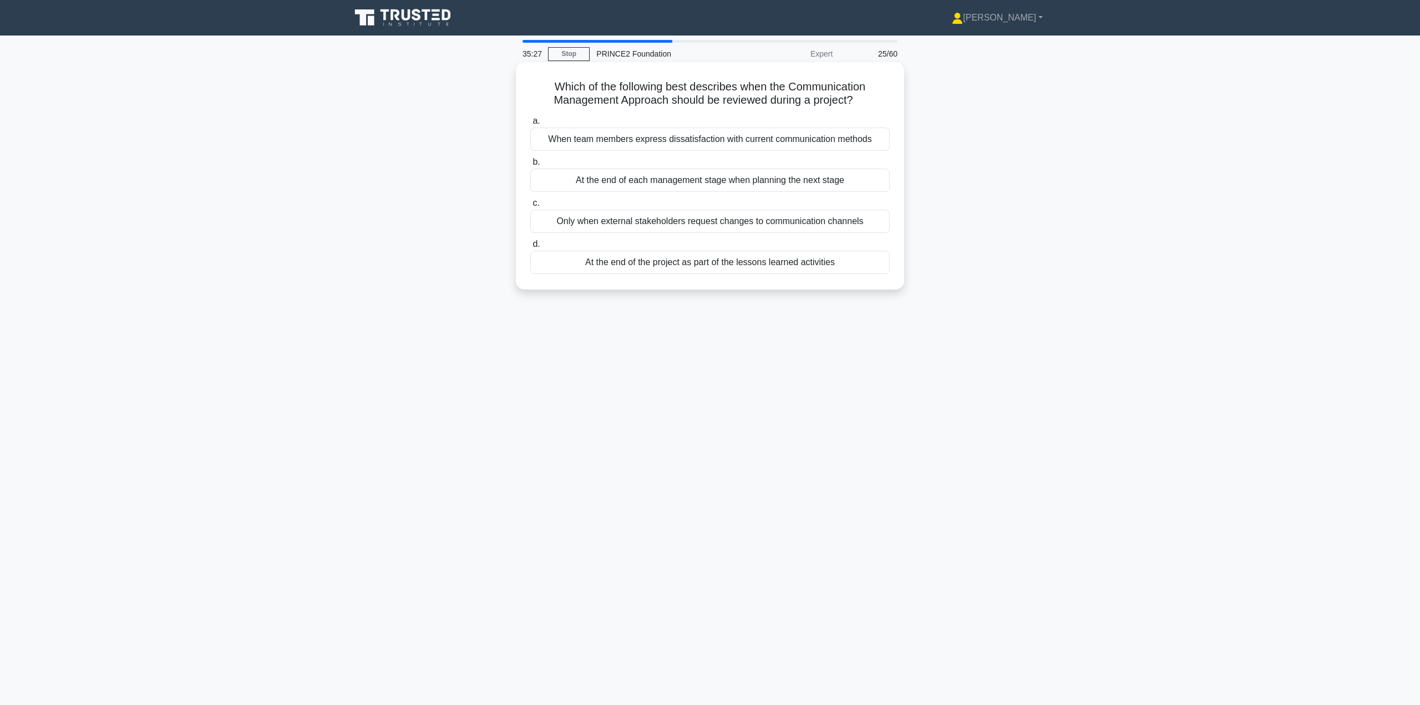
click at [713, 183] on div "At the end of each management stage when planning the next stage" at bounding box center [709, 180] width 359 height 23
click at [530, 166] on input "b. At the end of each management stage when planning the next stage" at bounding box center [530, 162] width 0 height 7
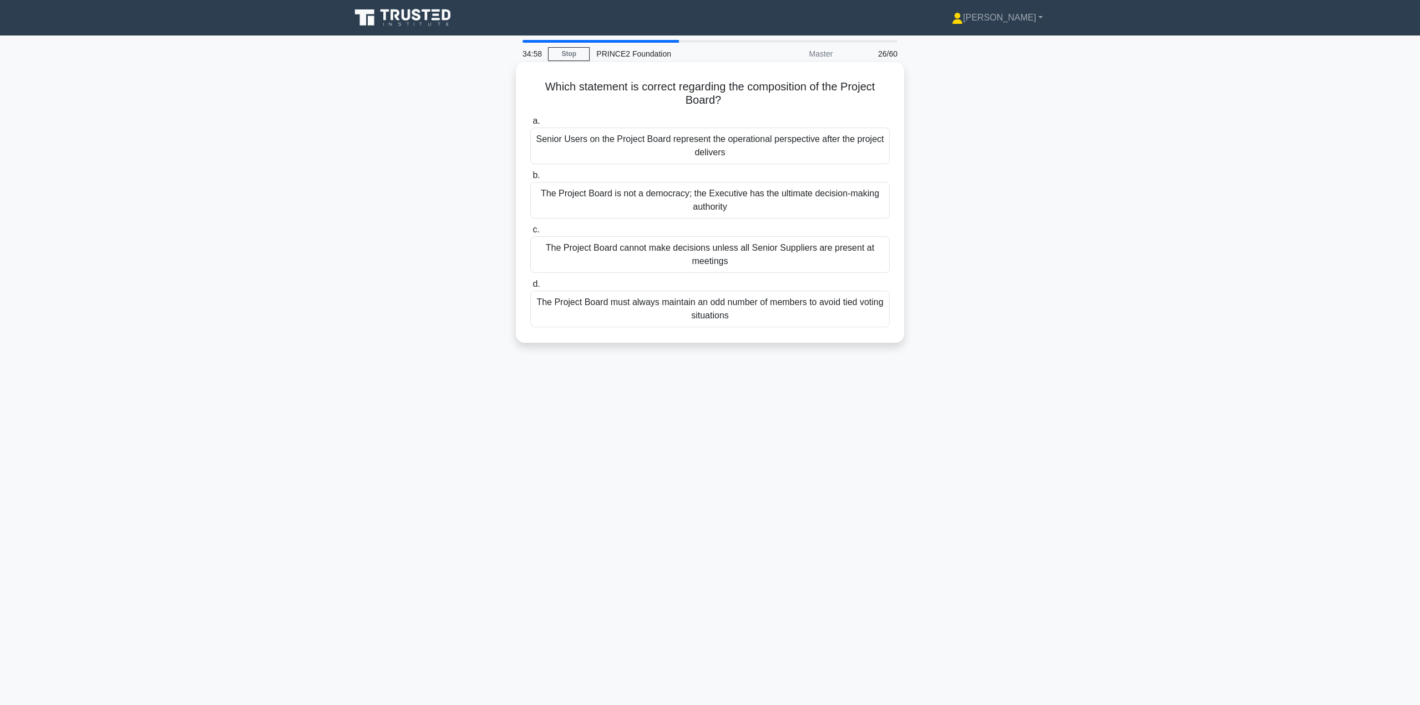
click at [738, 205] on div "The Project Board is not a democracy; the Executive has the ultimate decision-m…" at bounding box center [709, 200] width 359 height 37
click at [530, 179] on input "b. The Project Board is not a democracy; the Executive has the ultimate decisio…" at bounding box center [530, 175] width 0 height 7
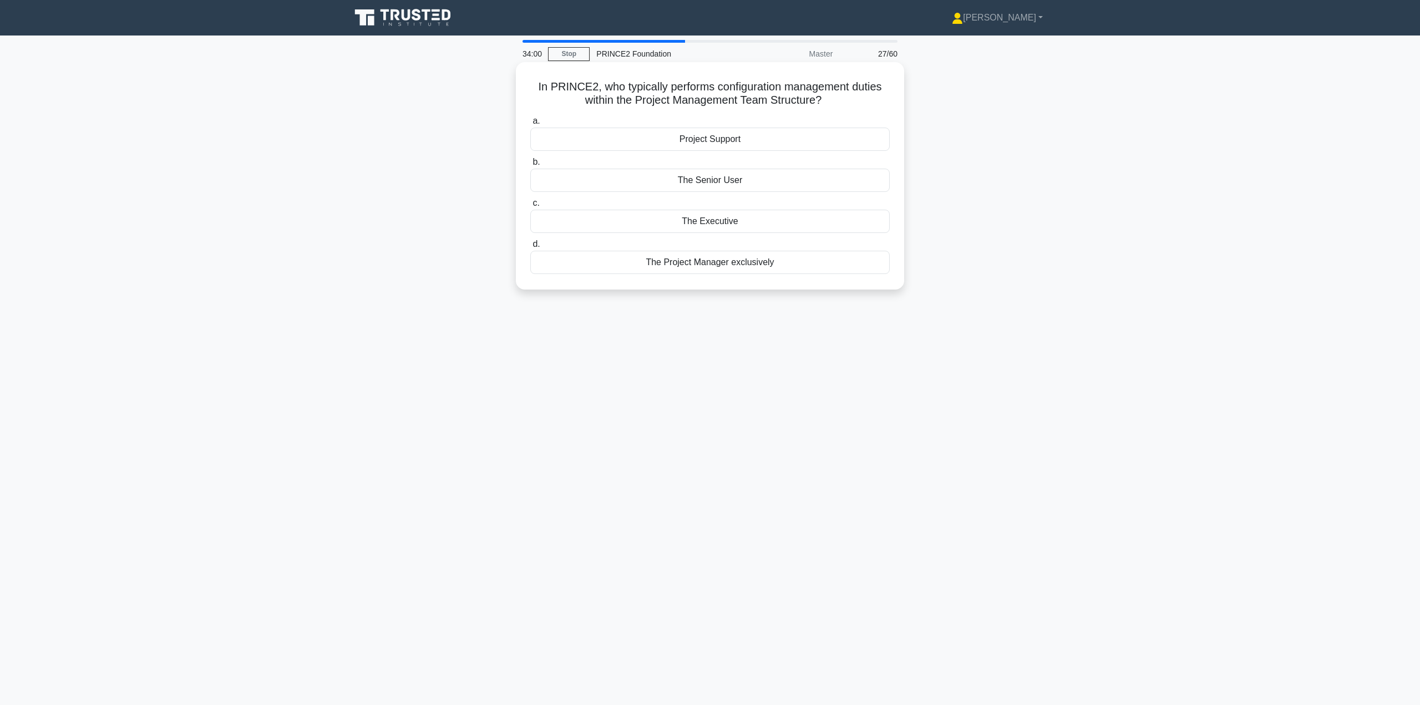
click at [722, 139] on div "Project Support" at bounding box center [709, 139] width 359 height 23
click at [530, 125] on input "a. Project Support" at bounding box center [530, 121] width 0 height 7
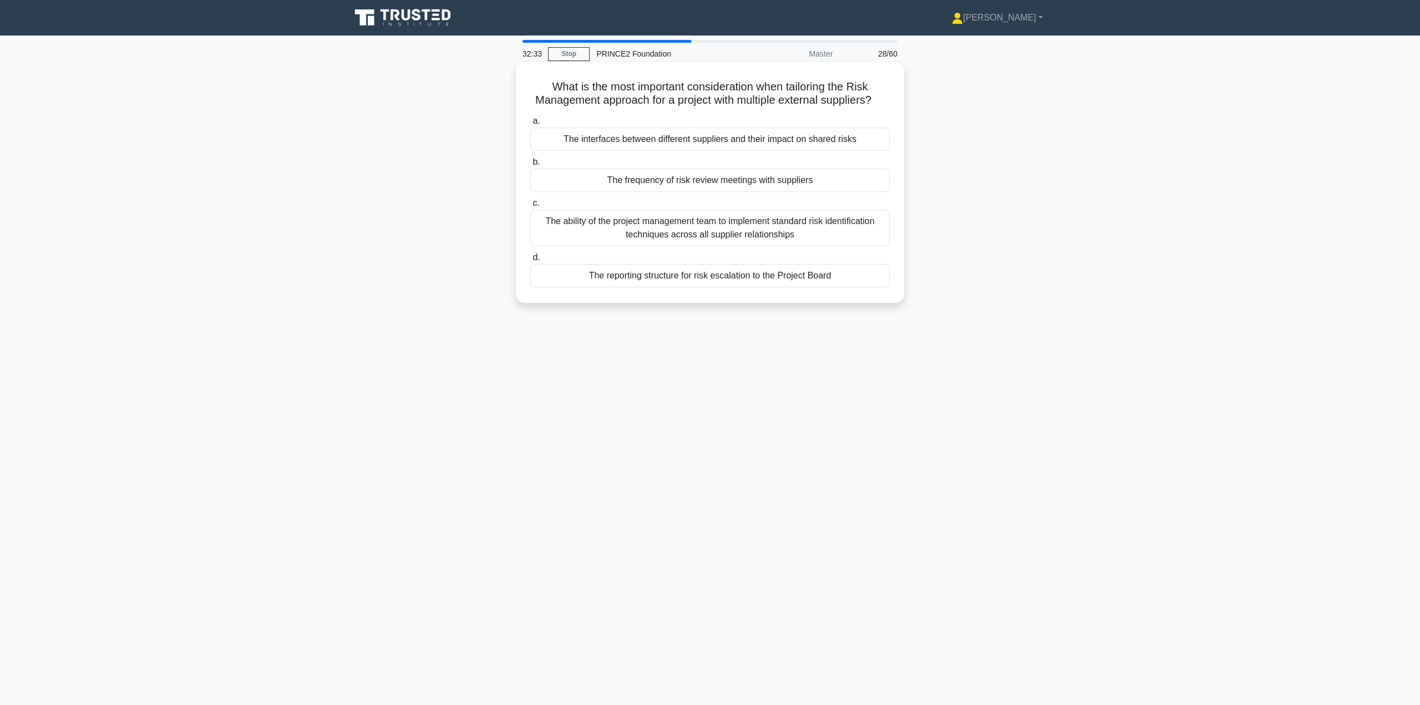
click at [698, 151] on div "The interfaces between different suppliers and their impact on shared risks" at bounding box center [709, 139] width 359 height 23
click at [530, 125] on input "a. The interfaces between different suppliers and their impact on shared risks" at bounding box center [530, 121] width 0 height 7
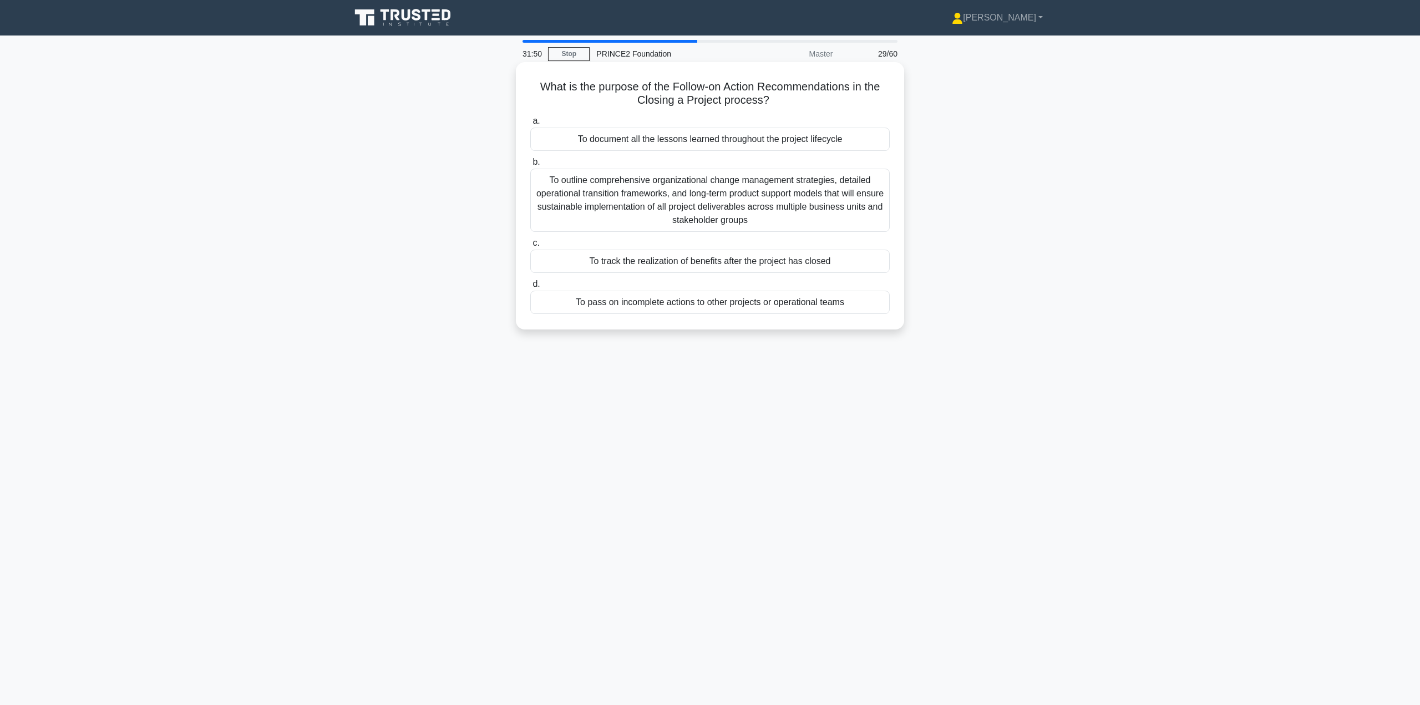
click at [707, 263] on div "To track the realization of benefits after the project has closed" at bounding box center [709, 261] width 359 height 23
click at [530, 247] on input "c. To track the realization of benefits after the project has closed" at bounding box center [530, 243] width 0 height 7
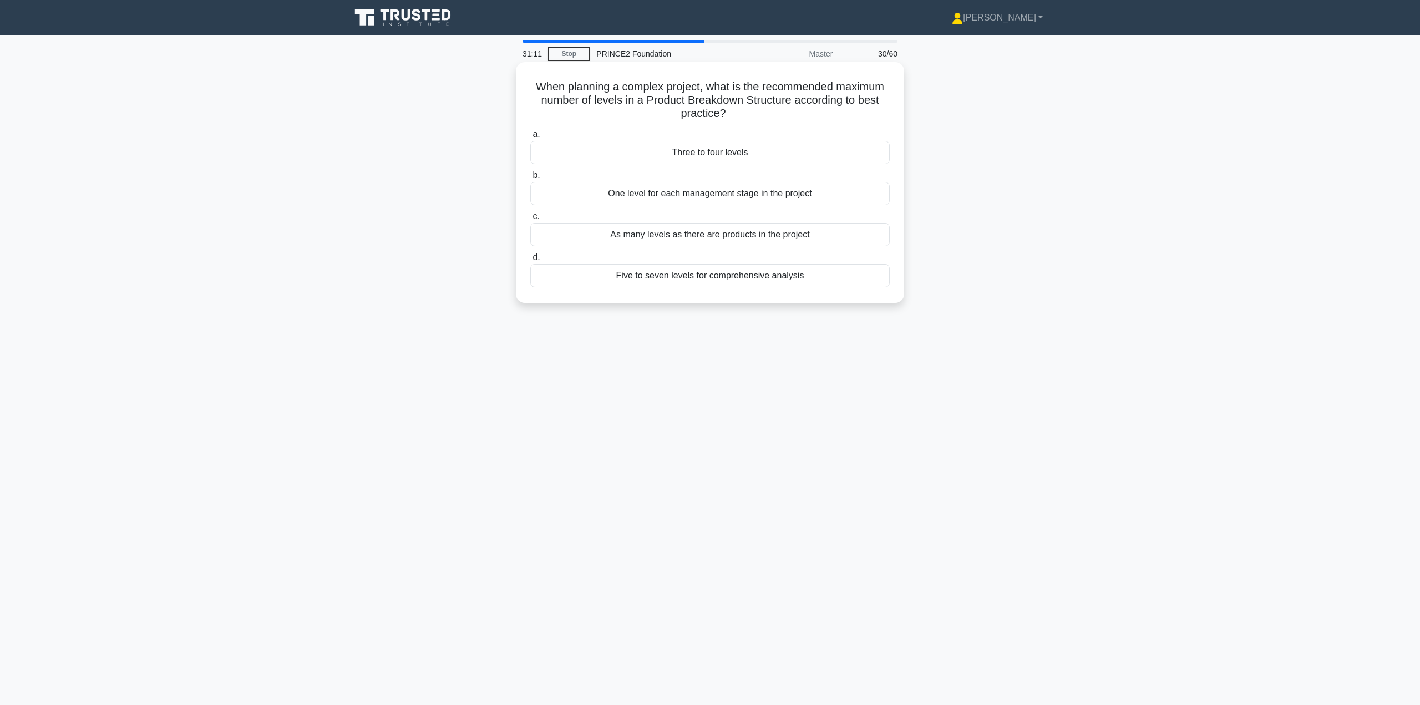
click at [706, 236] on div "As many levels as there are products in the project" at bounding box center [709, 234] width 359 height 23
click at [530, 220] on input "c. As many levels as there are products in the project" at bounding box center [530, 216] width 0 height 7
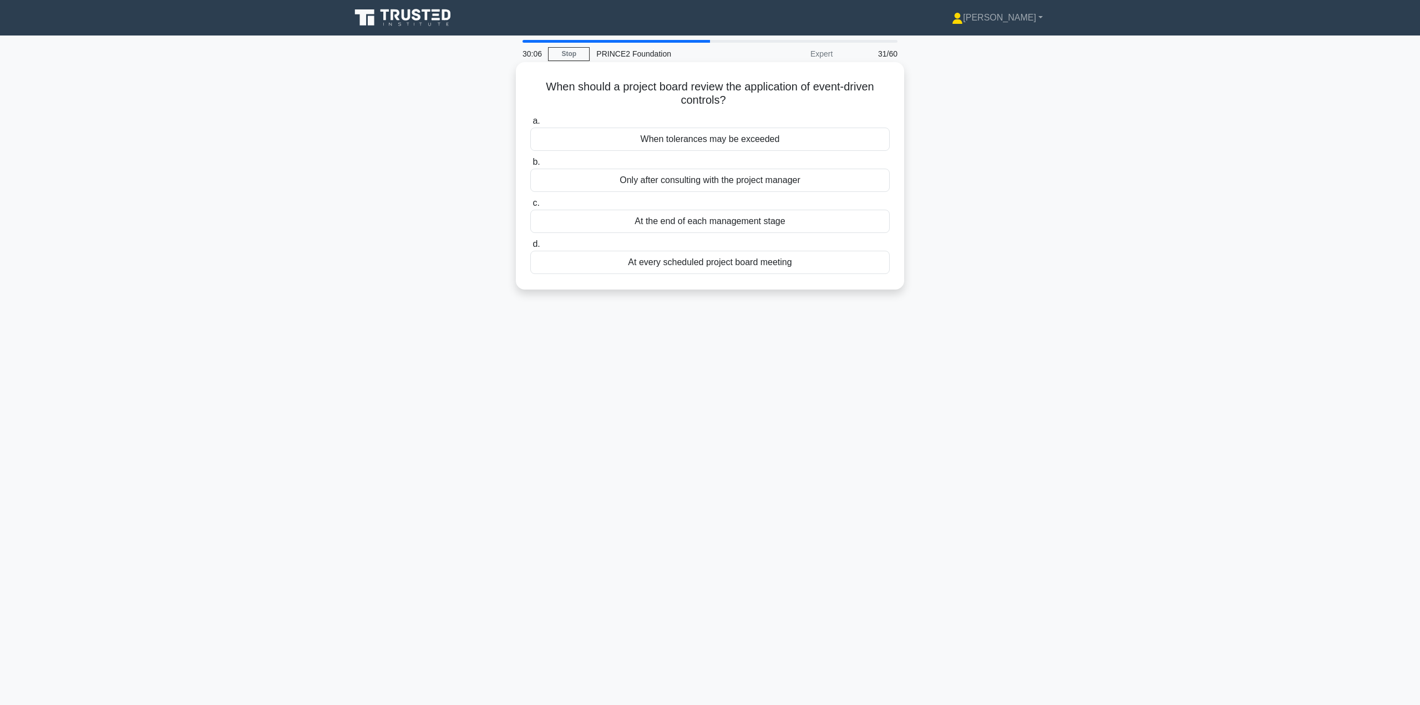
click at [712, 224] on div "At the end of each management stage" at bounding box center [709, 221] width 359 height 23
click at [530, 207] on input "c. At the end of each management stage" at bounding box center [530, 203] width 0 height 7
click at [721, 179] on div "It provides a snapshot of product status for a defined area at a specific time" at bounding box center [709, 180] width 359 height 23
click at [530, 166] on input "b. It provides a snapshot of product status for a defined area at a specific ti…" at bounding box center [530, 162] width 0 height 7
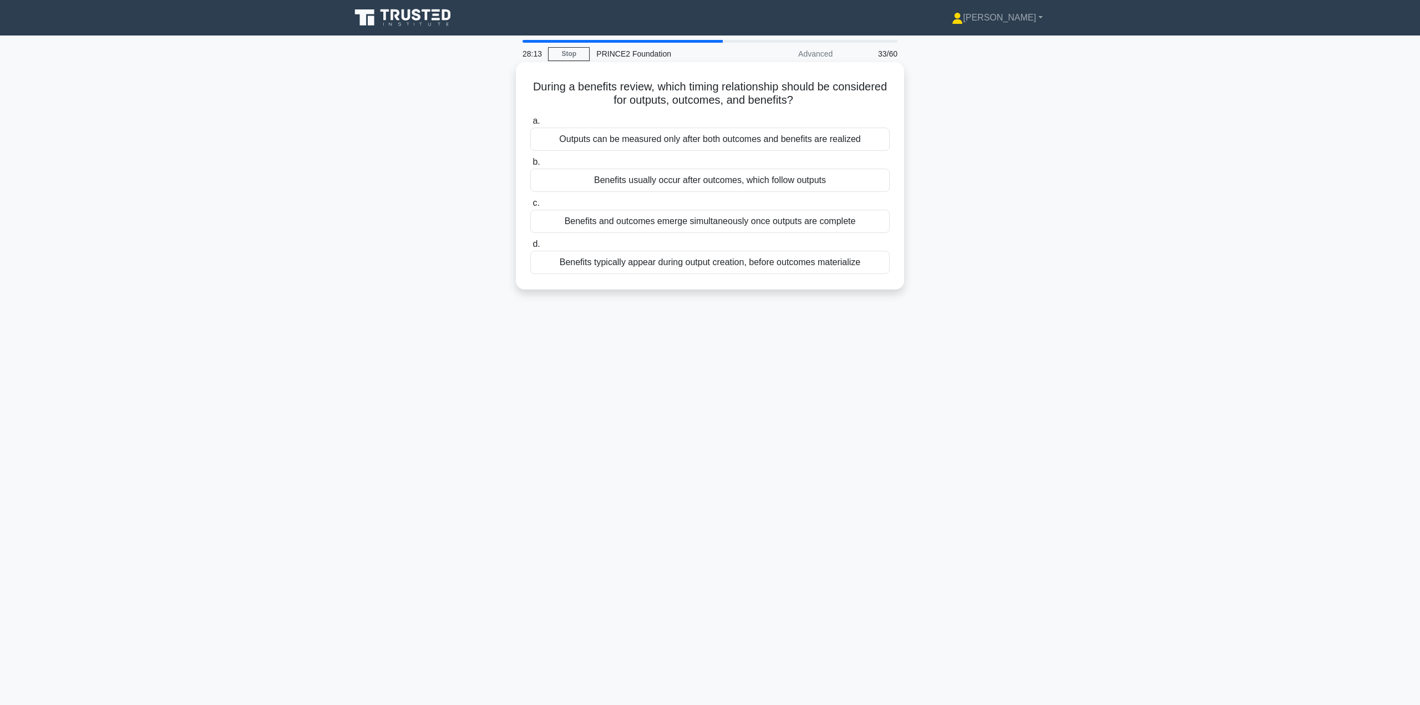
click at [710, 183] on div "Benefits usually occur after outcomes, which follow outputs" at bounding box center [709, 180] width 359 height 23
click at [530, 166] on input "b. Benefits usually occur after outcomes, which follow outputs" at bounding box center [530, 162] width 0 height 7
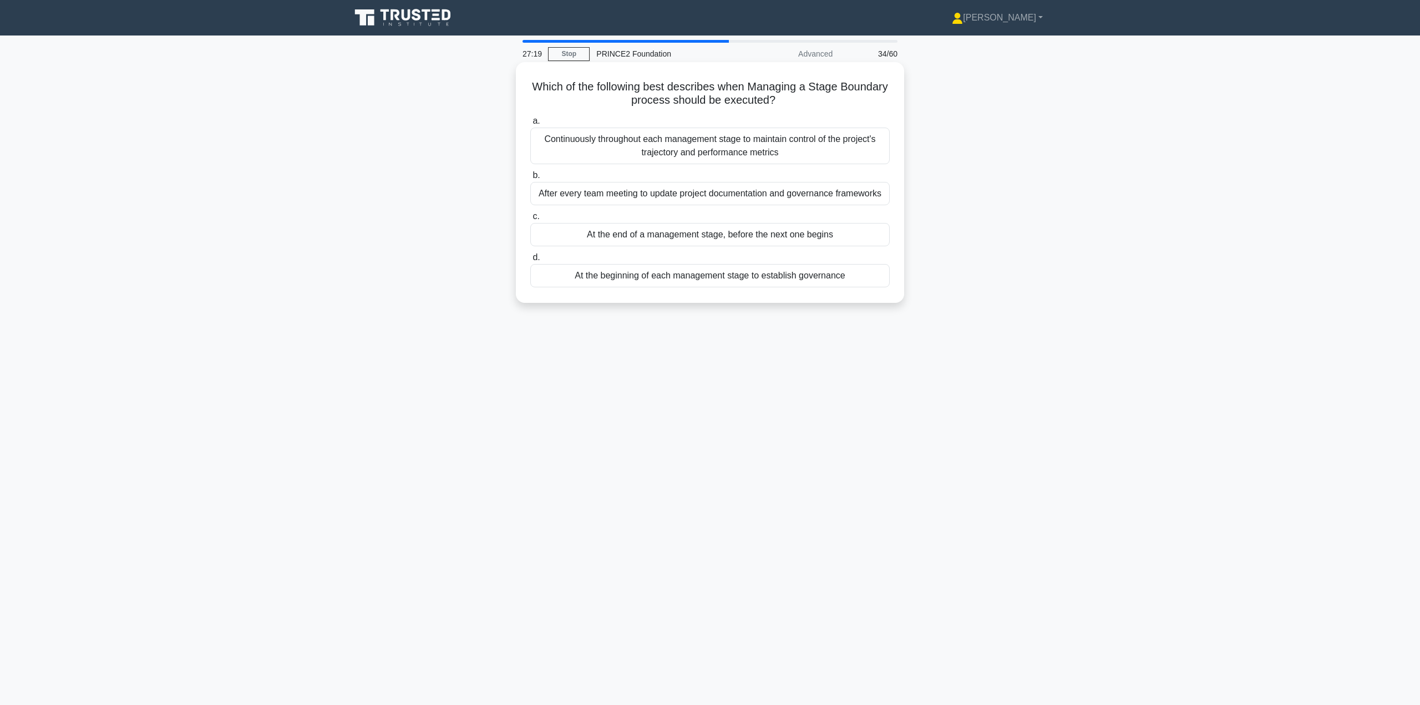
click at [678, 235] on div "At the end of a management stage, before the next one begins" at bounding box center [709, 234] width 359 height 23
click at [530, 220] on input "c. At the end of a management stage, before the next one begins" at bounding box center [530, 216] width 0 height 7
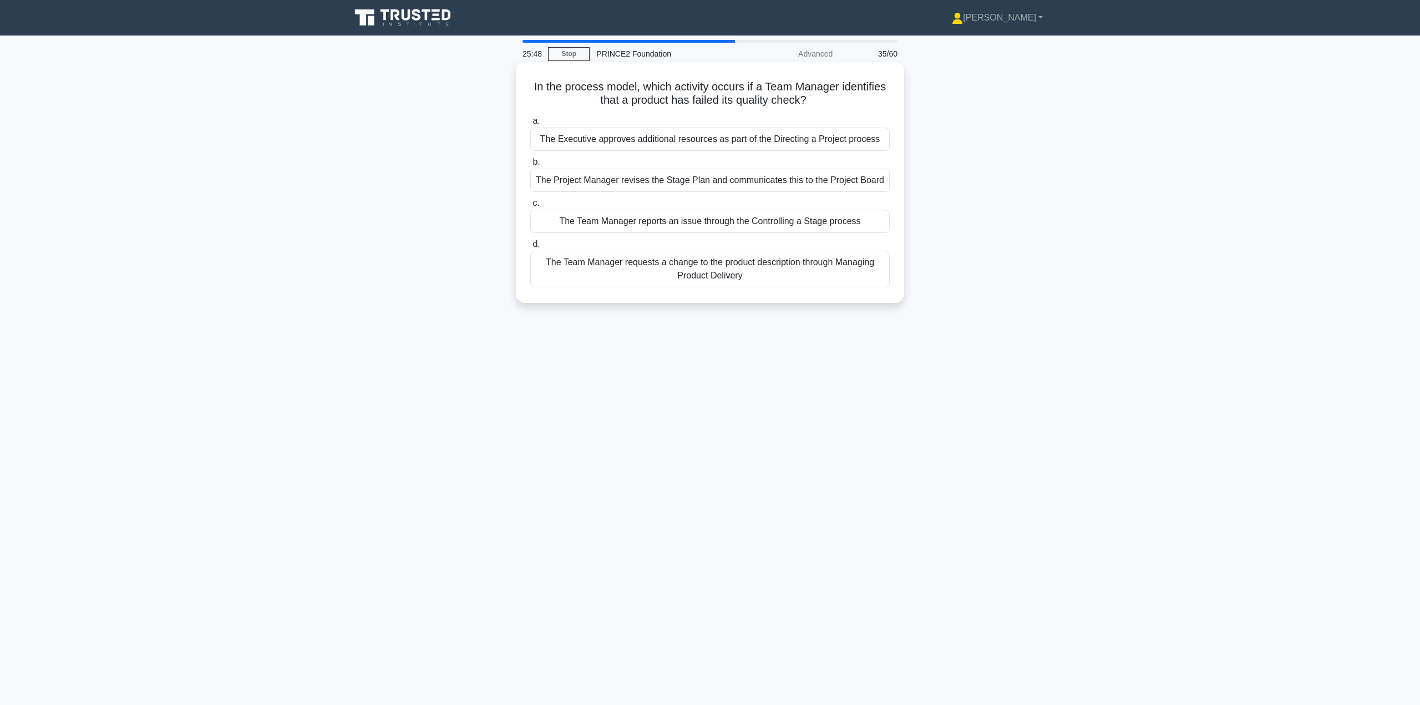
click at [702, 223] on div "The Team Manager reports an issue through the Controlling a Stage process" at bounding box center [709, 221] width 359 height 23
click at [530, 207] on input "c. The Team Manager reports an issue through the Controlling a Stage process" at bounding box center [530, 203] width 0 height 7
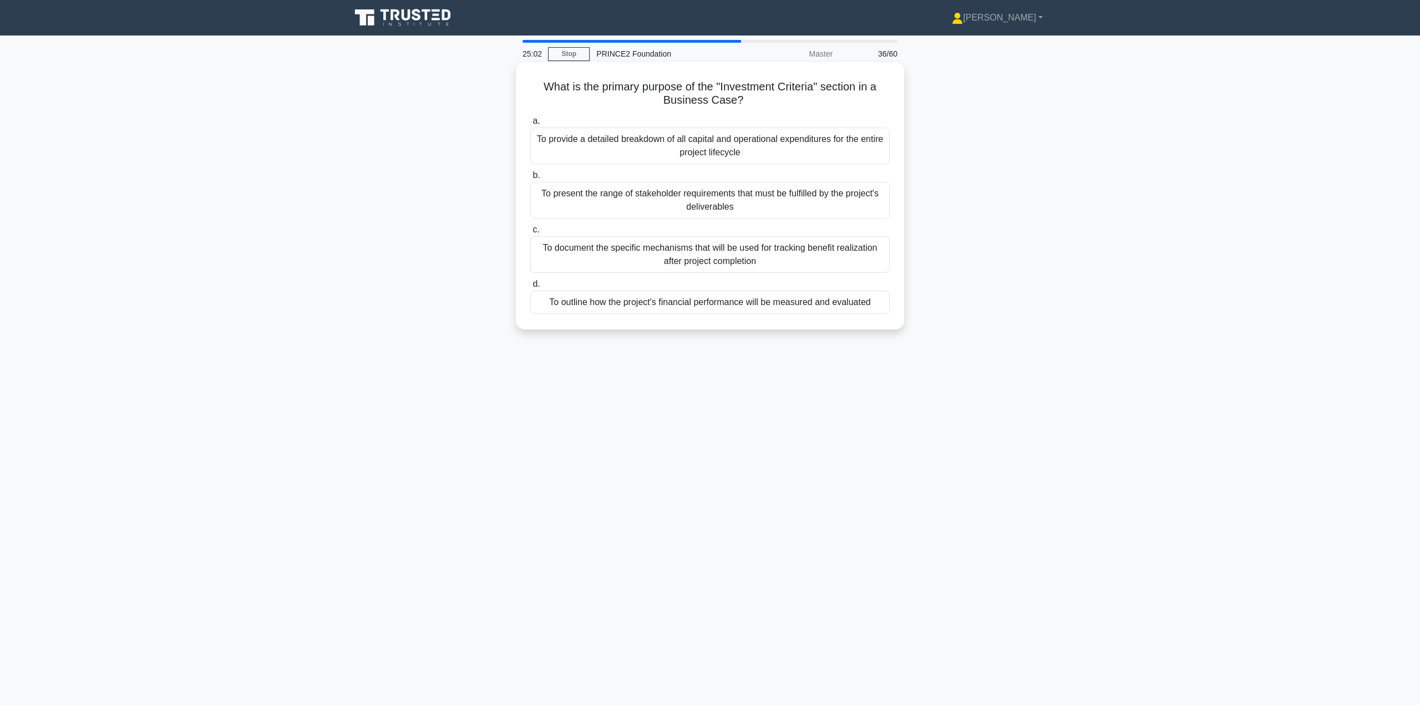
click at [749, 204] on div "To present the range of stakeholder requirements that must be fulfilled by the …" at bounding box center [709, 200] width 359 height 37
click at [530, 179] on input "b. To present the range of stakeholder requirements that must be fulfilled by t…" at bounding box center [530, 175] width 0 height 7
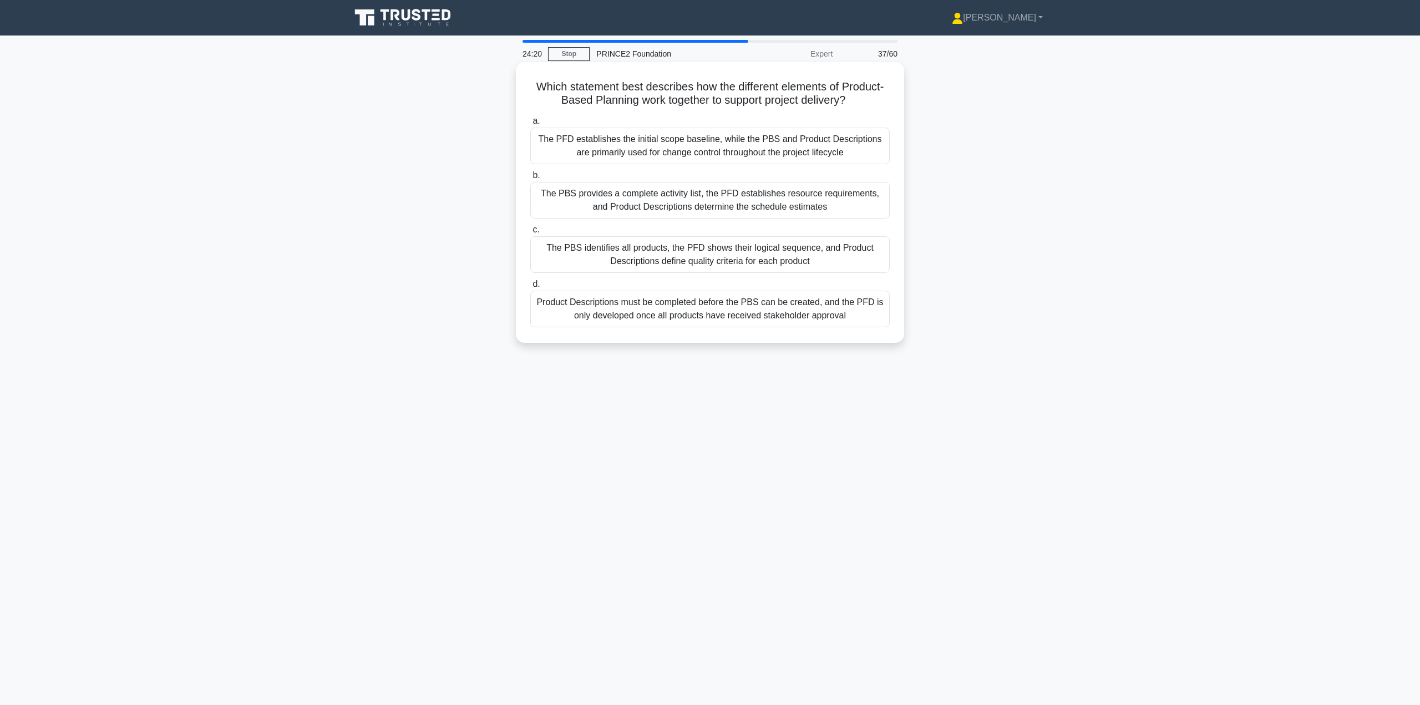
click at [710, 264] on div "The PBS identifies all products, the PFD shows their logical sequence, and Prod…" at bounding box center [709, 254] width 359 height 37
click at [530, 234] on input "c. The PBS identifies all products, the PFD shows their logical sequence, and P…" at bounding box center [530, 229] width 0 height 7
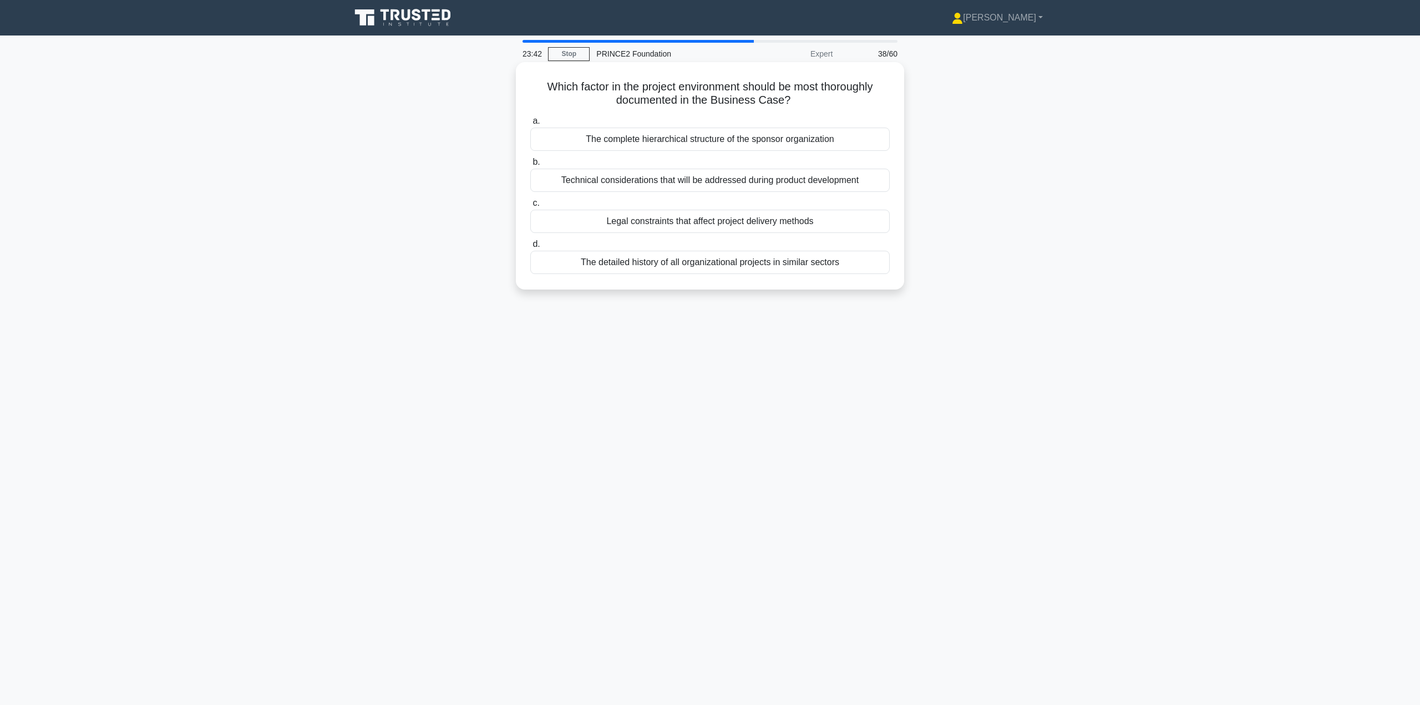
click at [711, 222] on div "Legal constraints that affect project delivery methods" at bounding box center [709, 221] width 359 height 23
click at [530, 207] on input "c. Legal constraints that affect project delivery methods" at bounding box center [530, 203] width 0 height 7
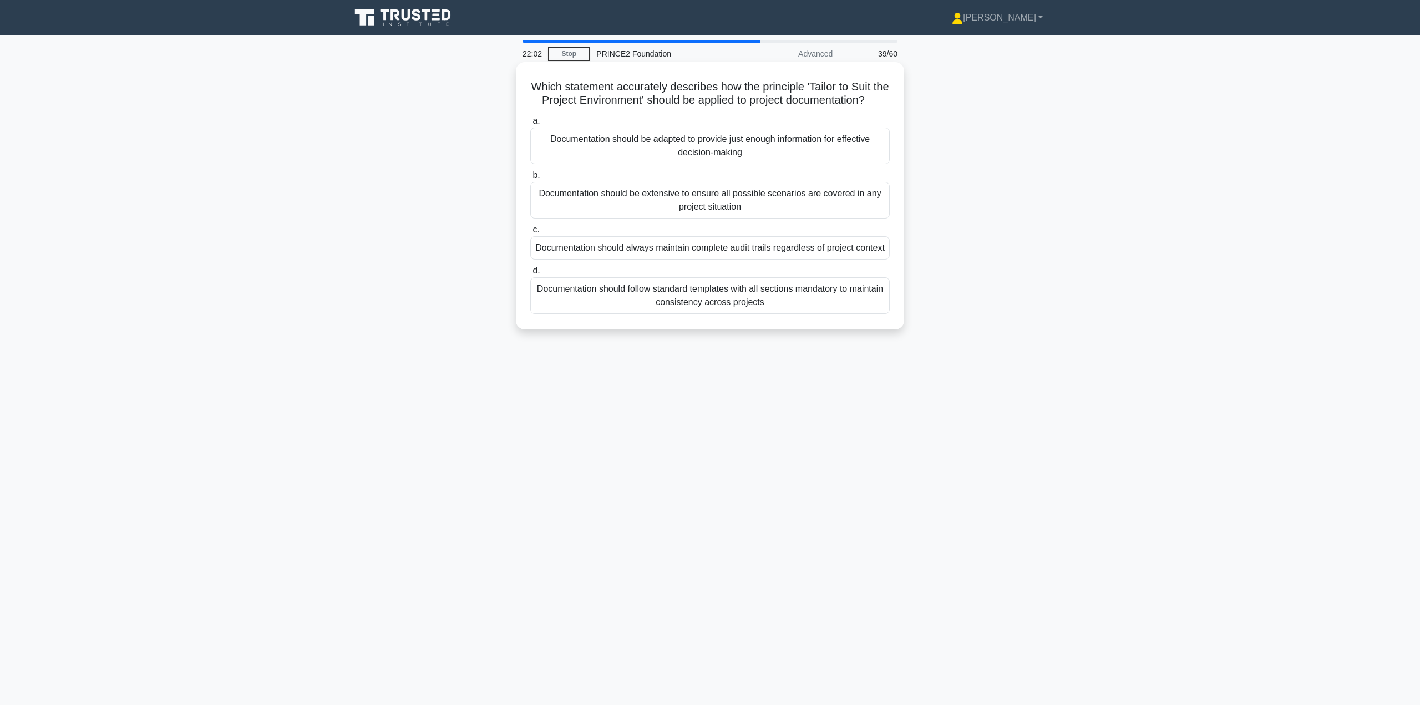
click at [697, 163] on div "Documentation should be adapted to provide just enough information for effectiv…" at bounding box center [709, 146] width 359 height 37
click at [530, 125] on input "a. Documentation should be adapted to provide just enough information for effec…" at bounding box center [530, 121] width 0 height 7
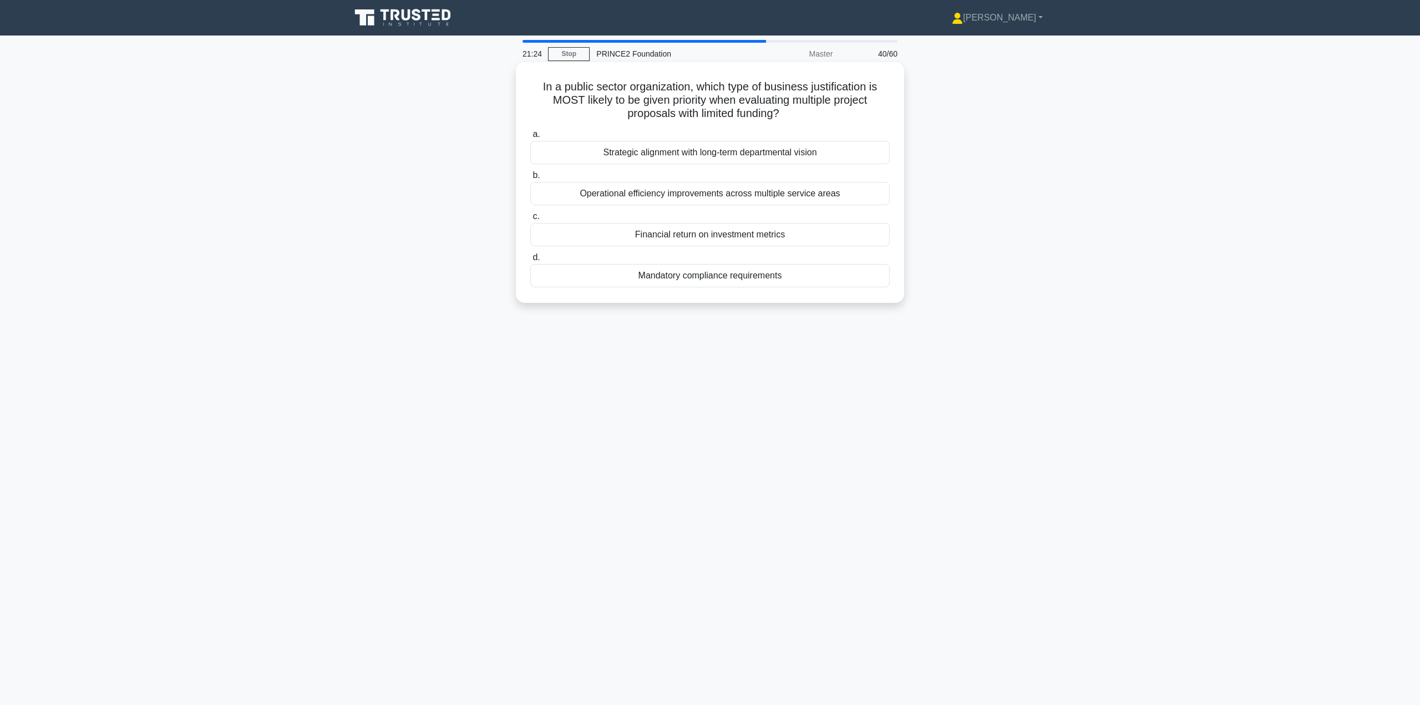
click at [709, 279] on div "Mandatory compliance requirements" at bounding box center [709, 275] width 359 height 23
click at [530, 261] on input "d. Mandatory compliance requirements" at bounding box center [530, 257] width 0 height 7
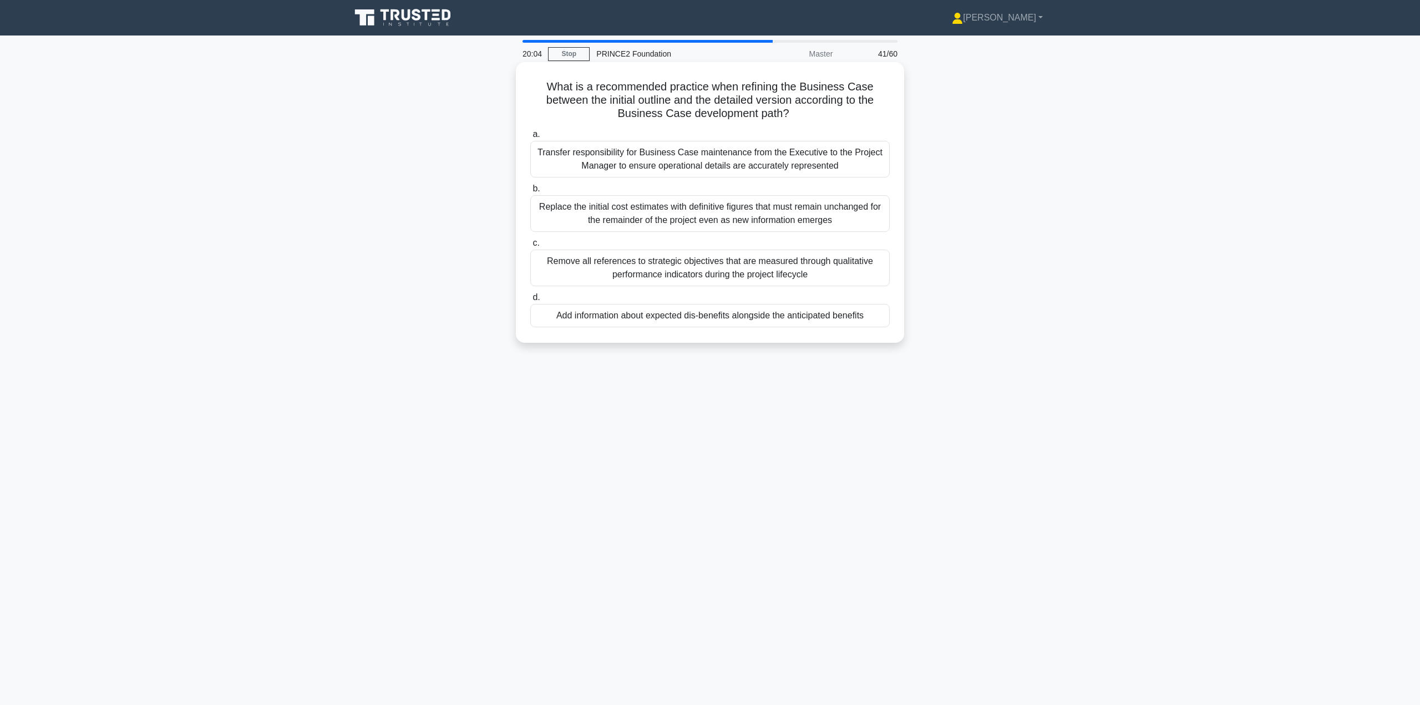
click at [714, 162] on div "Transfer responsibility for Business Case maintenance from the Executive to the…" at bounding box center [709, 159] width 359 height 37
click at [530, 138] on input "a. Transfer responsibility for Business Case maintenance from the Executive to …" at bounding box center [530, 134] width 0 height 7
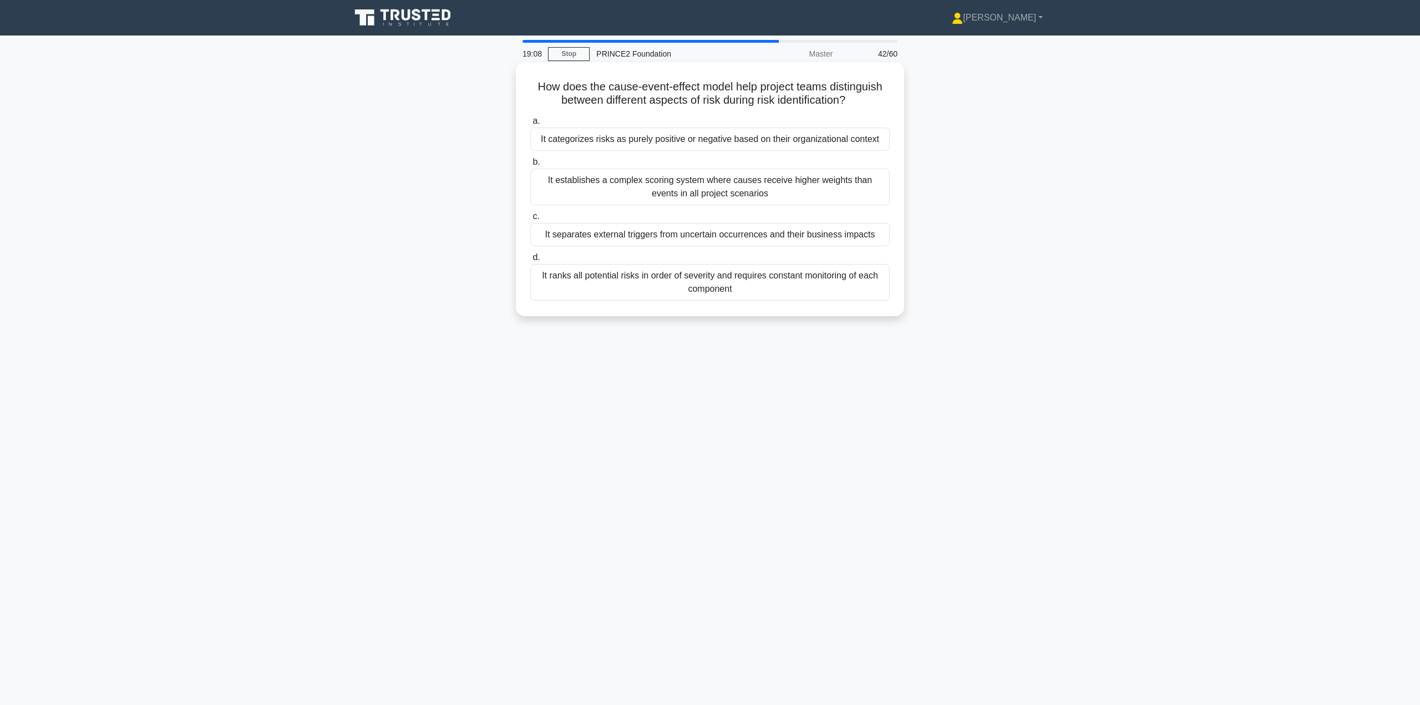
click at [674, 286] on div "It ranks all potential risks in order of severity and requires constant monitor…" at bounding box center [709, 282] width 359 height 37
click at [530, 261] on input "d. It ranks all potential risks in order of severity and requires constant moni…" at bounding box center [530, 257] width 0 height 7
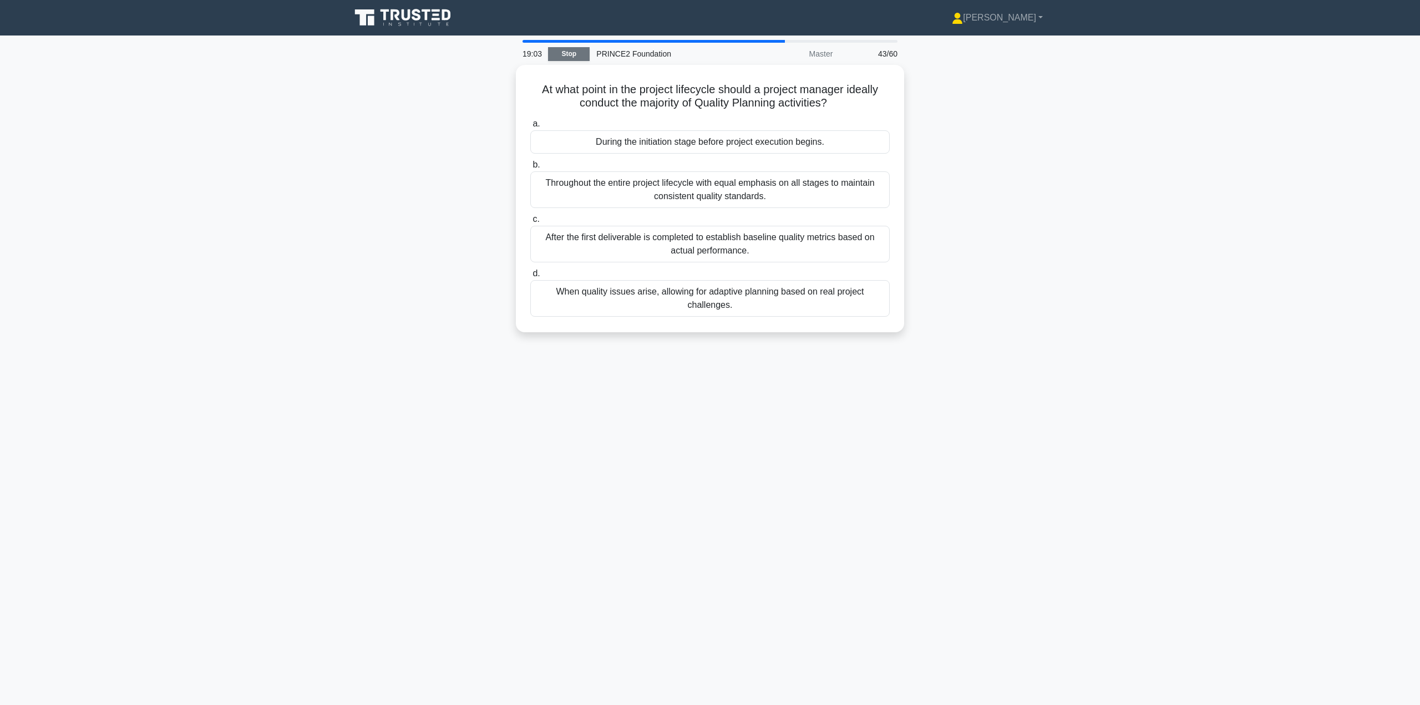
click at [572, 58] on link "Stop" at bounding box center [569, 54] width 42 height 14
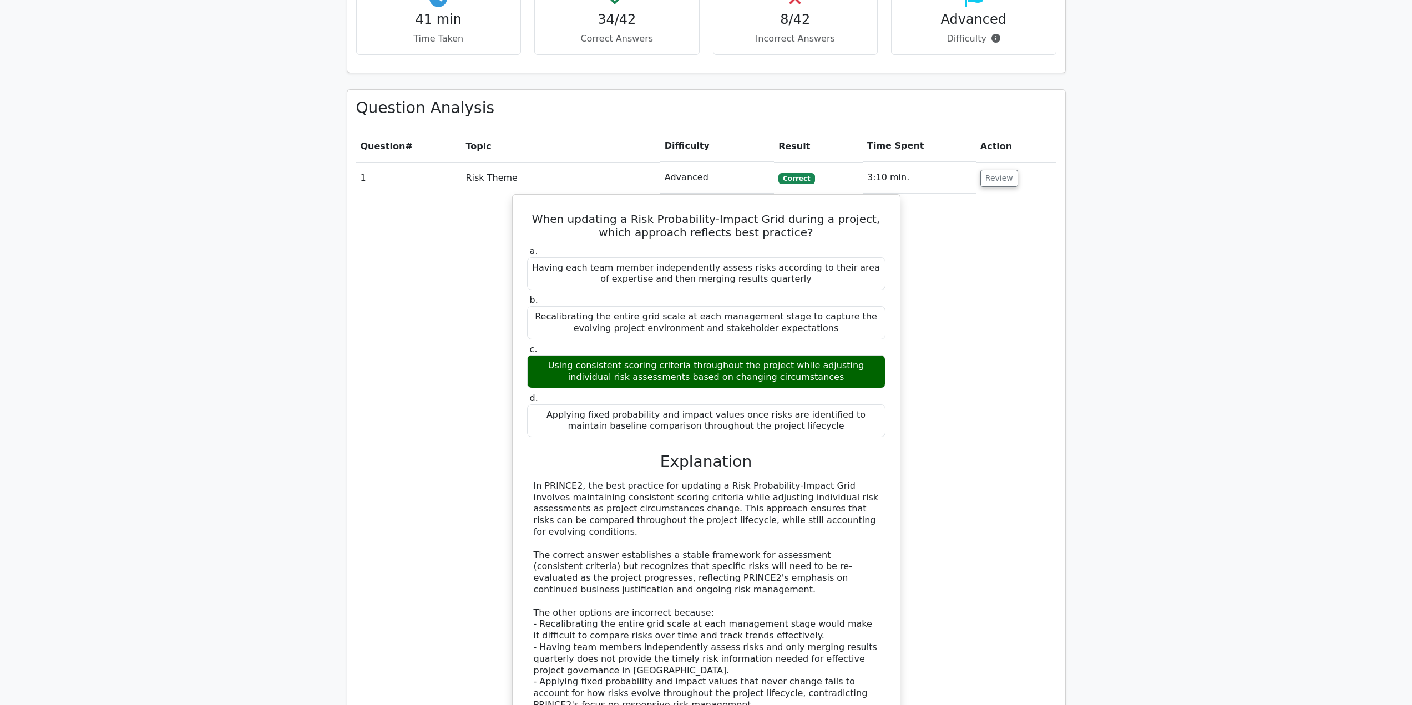
scroll to position [555, 0]
